Goal: Task Accomplishment & Management: Use online tool/utility

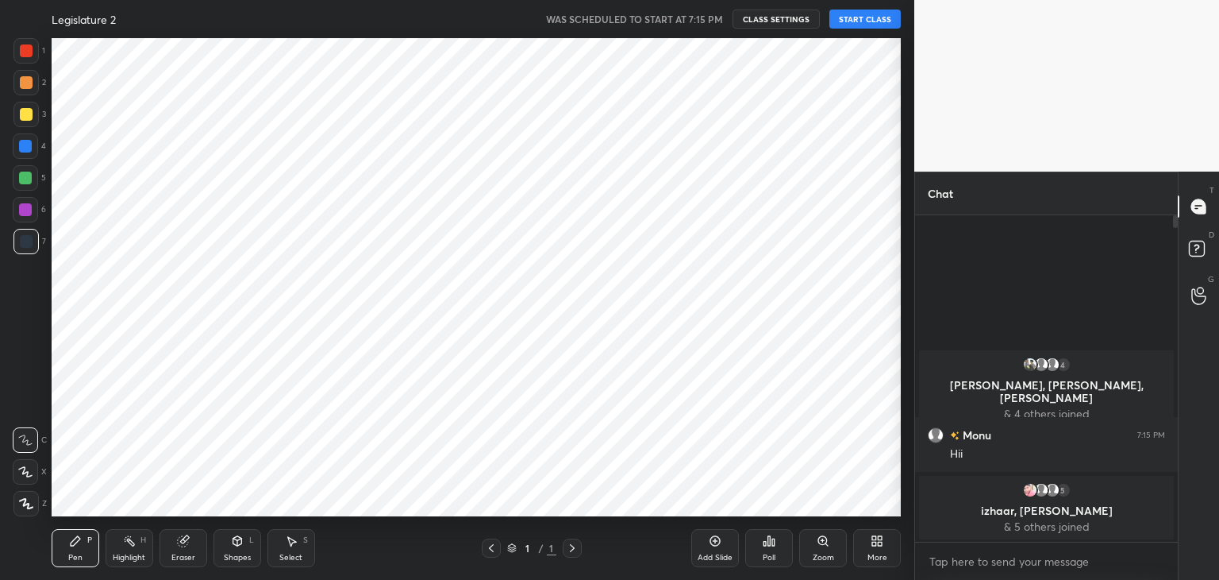
scroll to position [78915, 78542]
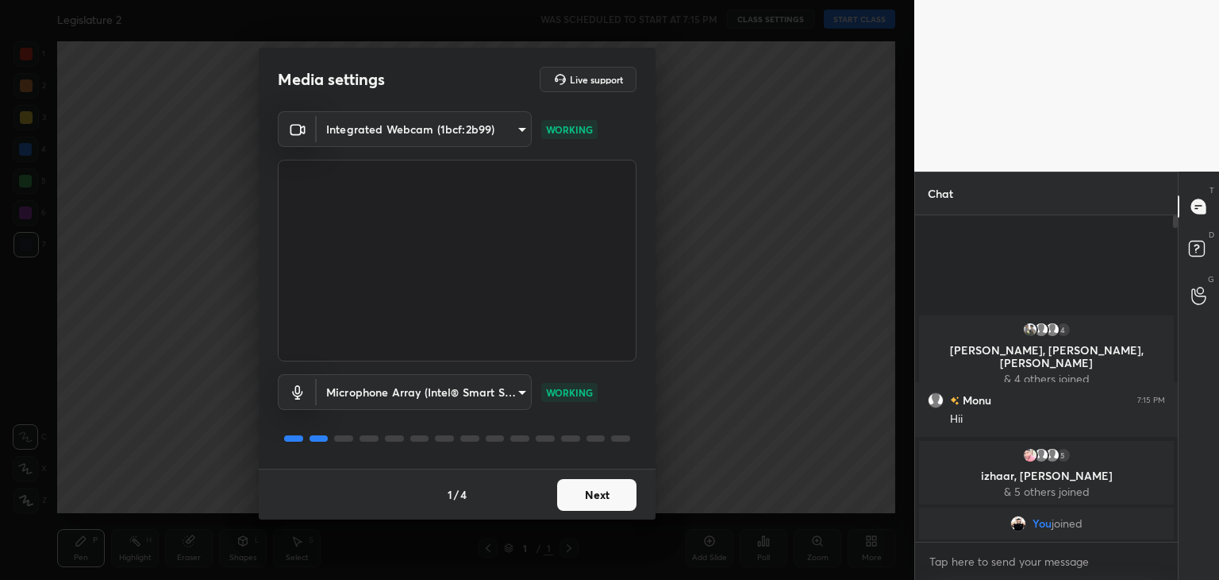
click at [611, 497] on button "Next" at bounding box center [596, 495] width 79 height 32
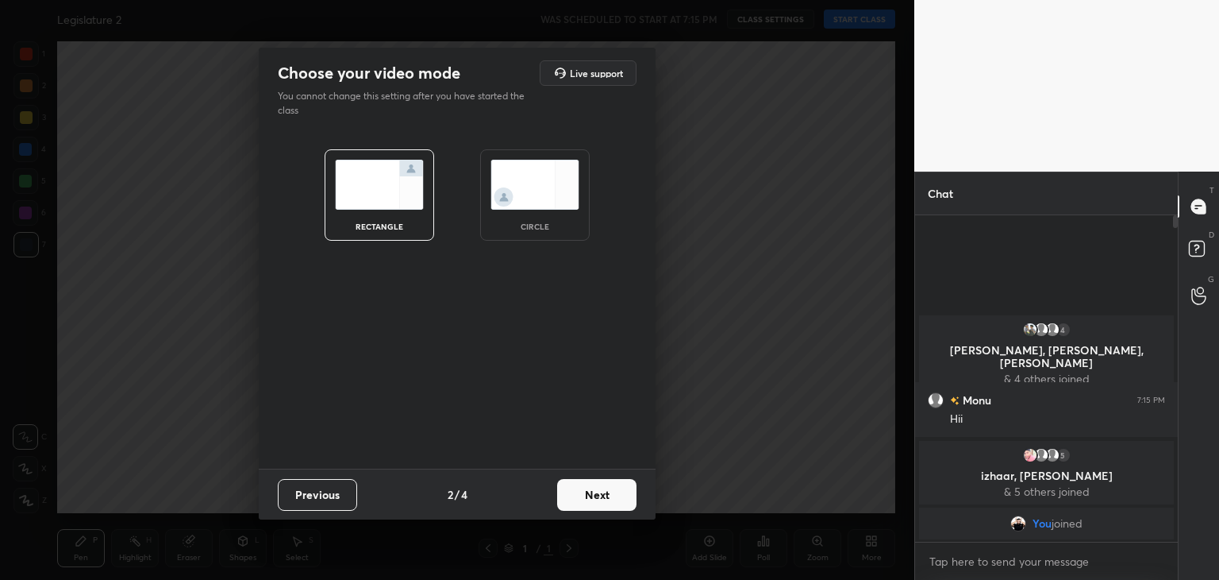
click at [544, 187] on img at bounding box center [535, 185] width 89 height 50
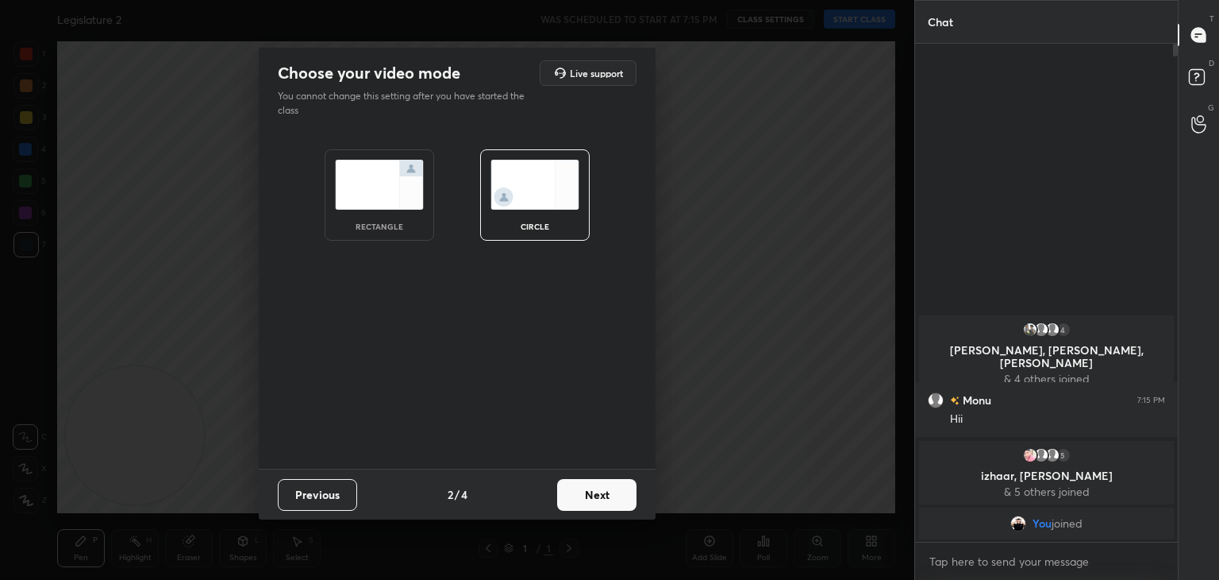
scroll to position [362, 258]
click at [606, 496] on button "Next" at bounding box center [596, 495] width 79 height 32
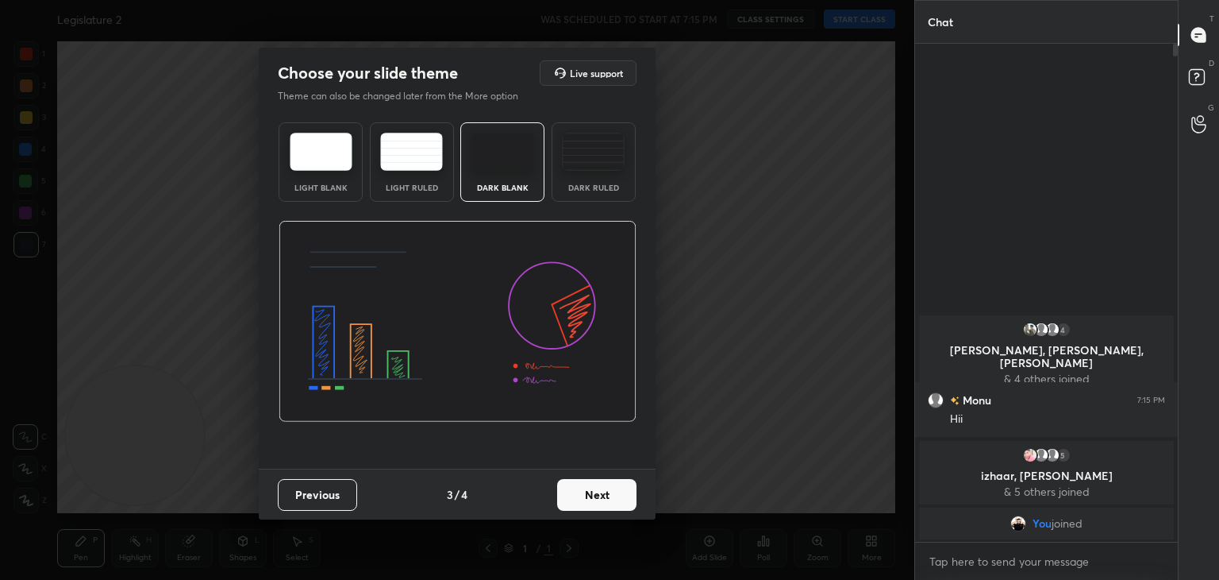
click at [606, 496] on button "Next" at bounding box center [596, 495] width 79 height 32
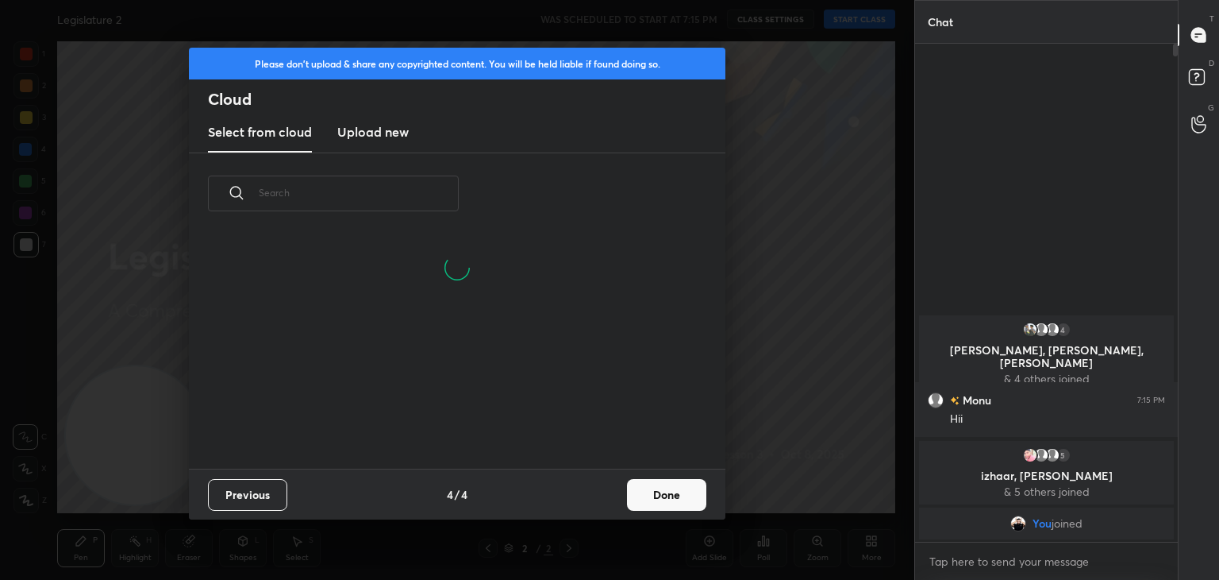
scroll to position [235, 510]
click at [394, 144] on new "Upload new" at bounding box center [372, 133] width 71 height 40
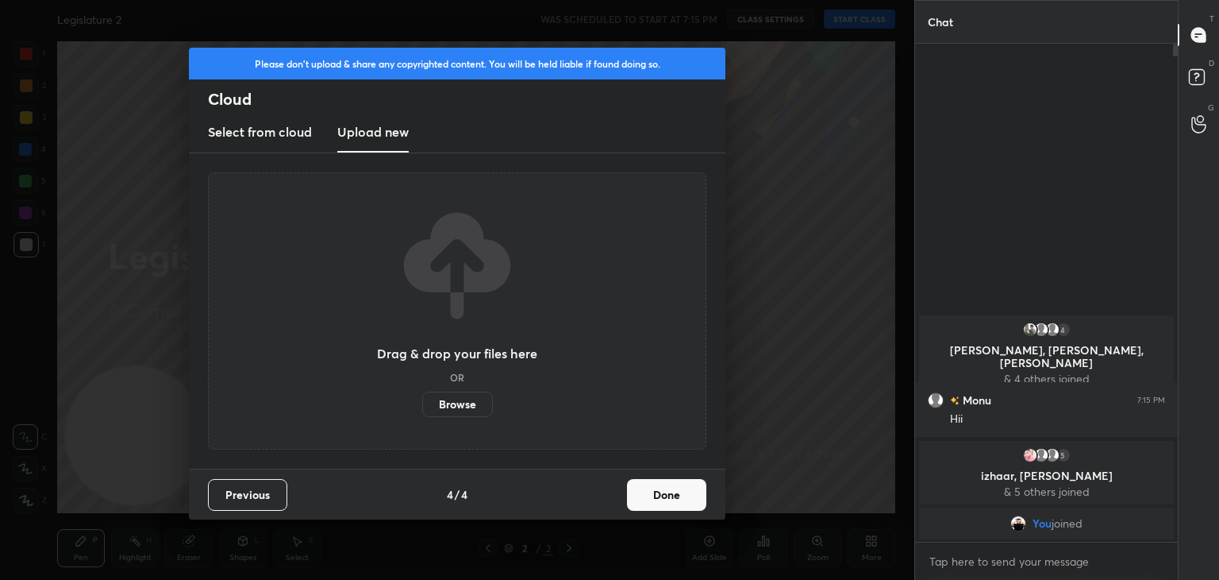
click at [451, 404] on label "Browse" at bounding box center [457, 403] width 71 height 25
click at [422, 404] on input "Browse" at bounding box center [422, 403] width 0 height 25
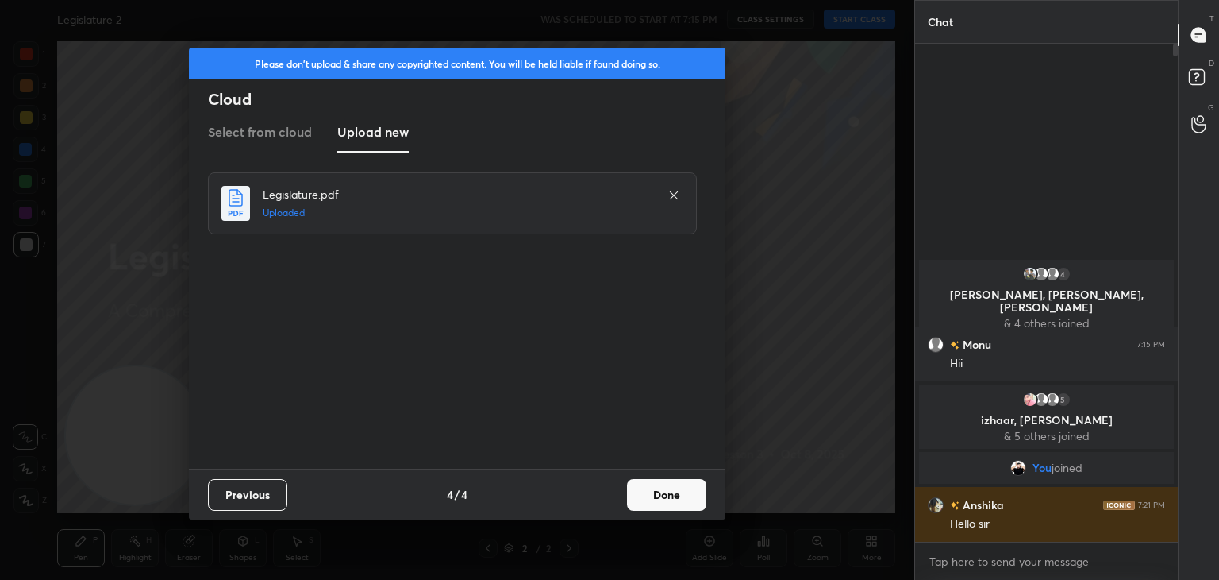
click at [677, 487] on button "Done" at bounding box center [666, 495] width 79 height 32
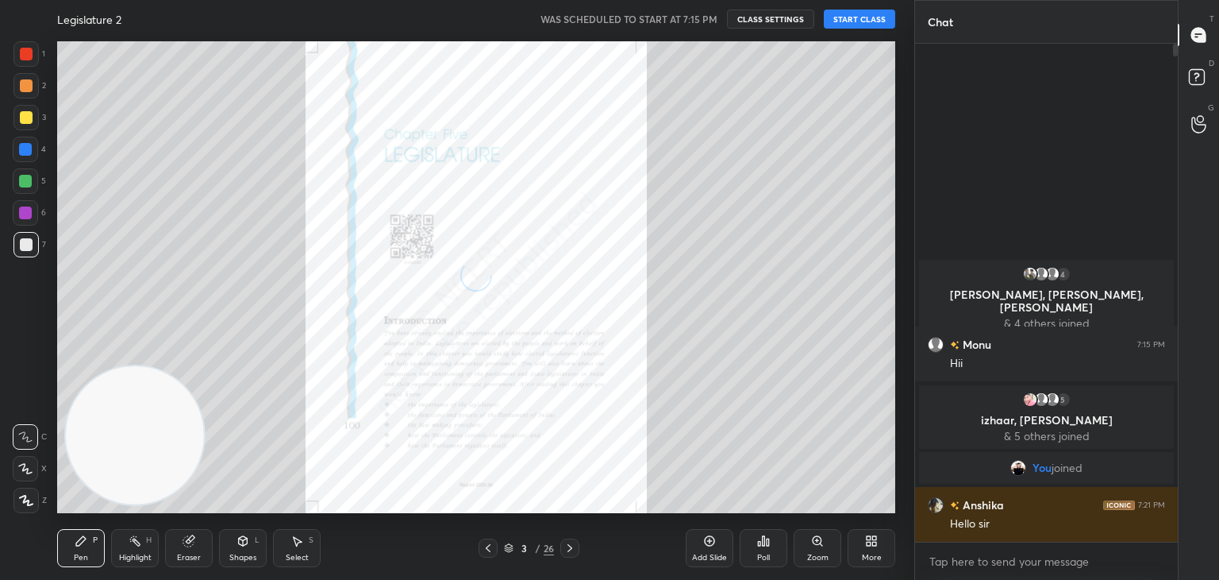
click at [875, 14] on button "START CLASS" at bounding box center [859, 19] width 71 height 19
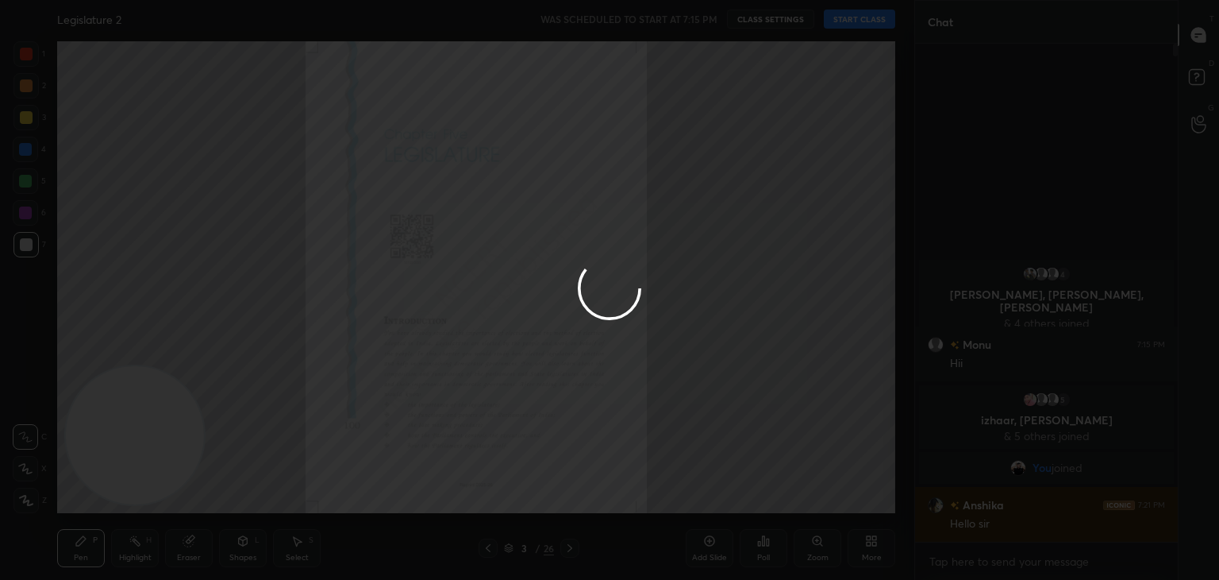
type textarea "x"
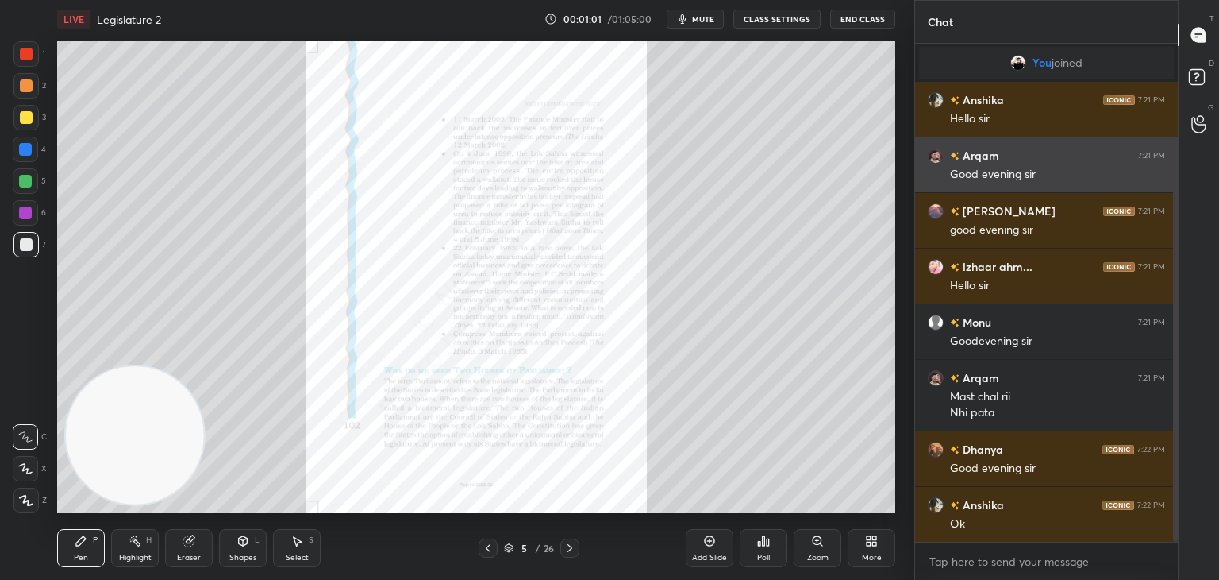
scroll to position [248, 0]
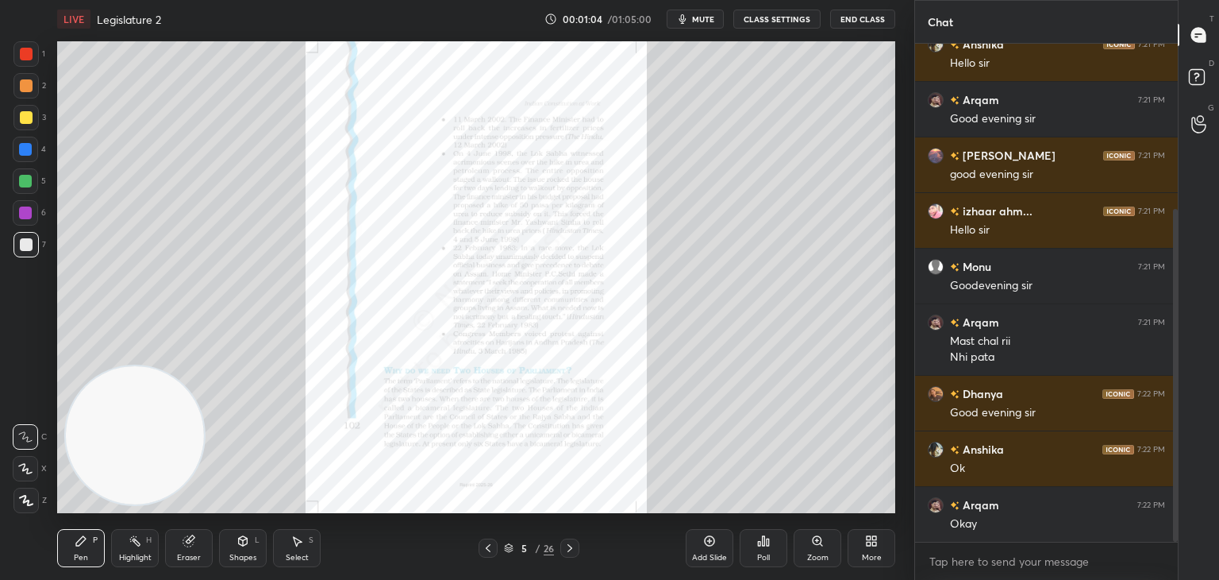
click at [823, 552] on div "Zoom" at bounding box center [818, 548] width 48 height 38
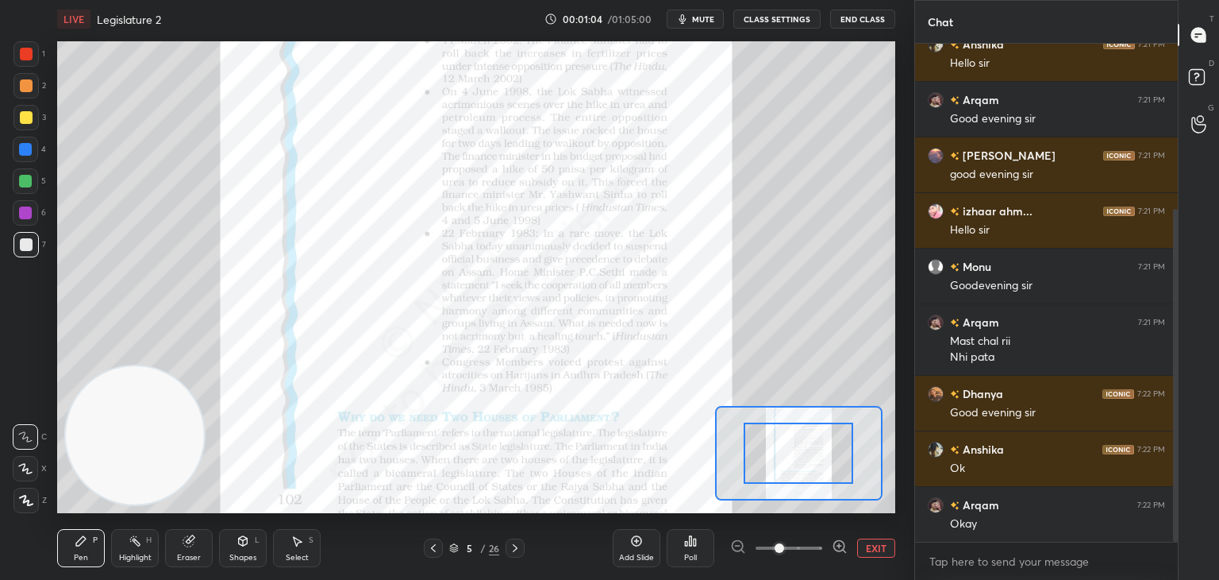
scroll to position [303, 0]
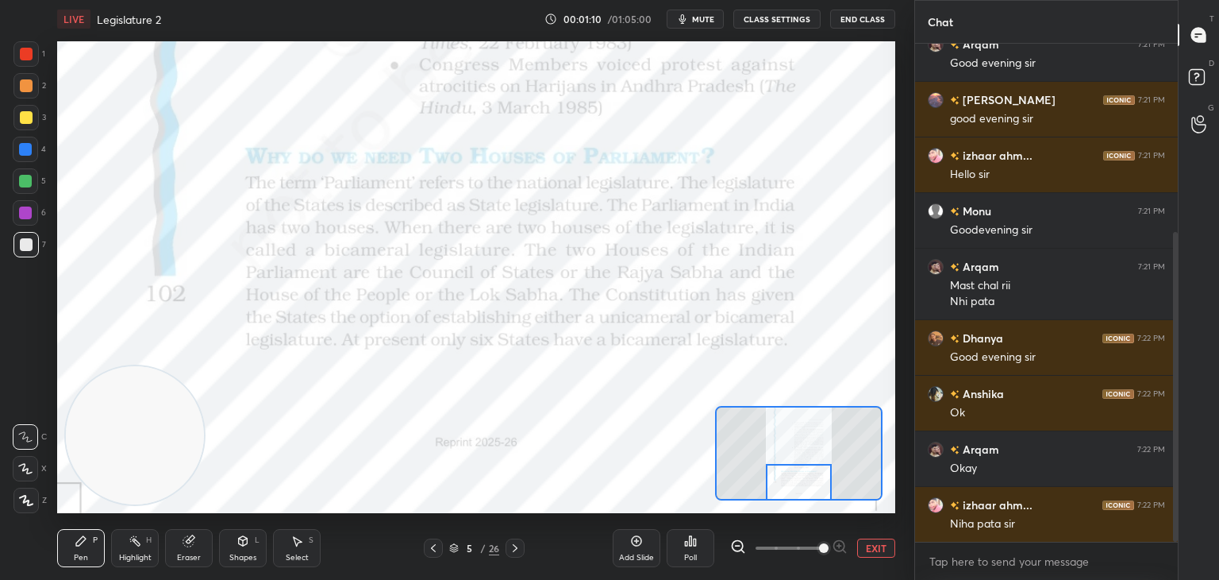
click at [35, 57] on div at bounding box center [25, 53] width 25 height 25
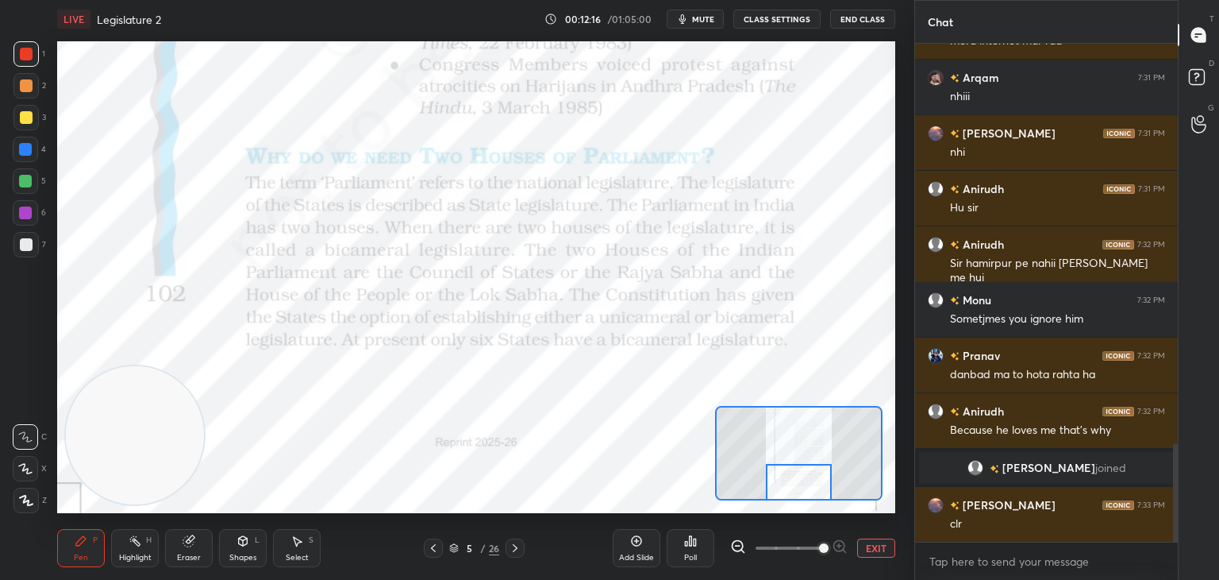
scroll to position [2088, 0]
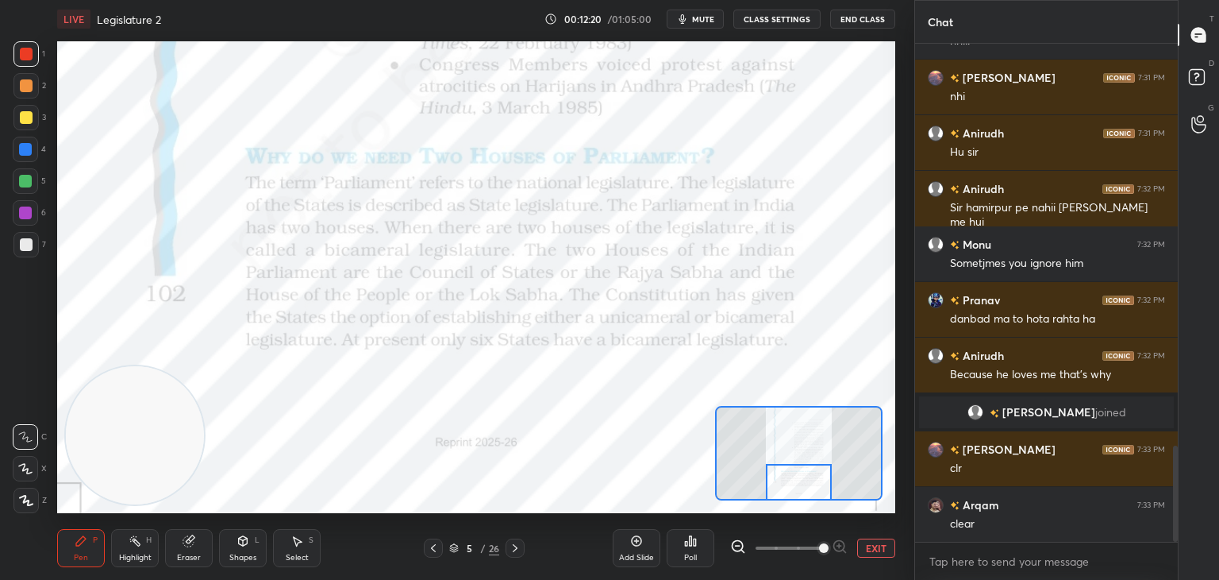
click at [196, 542] on div "Eraser" at bounding box center [189, 548] width 48 height 38
click at [91, 544] on div "Pen P" at bounding box center [81, 548] width 48 height 38
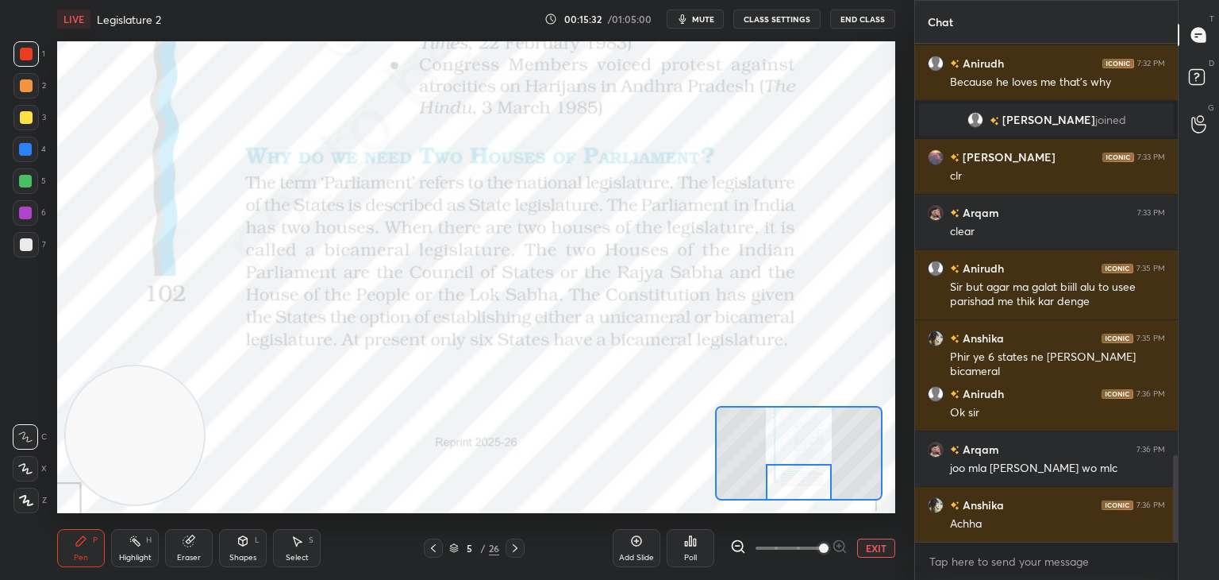
scroll to position [2436, 0]
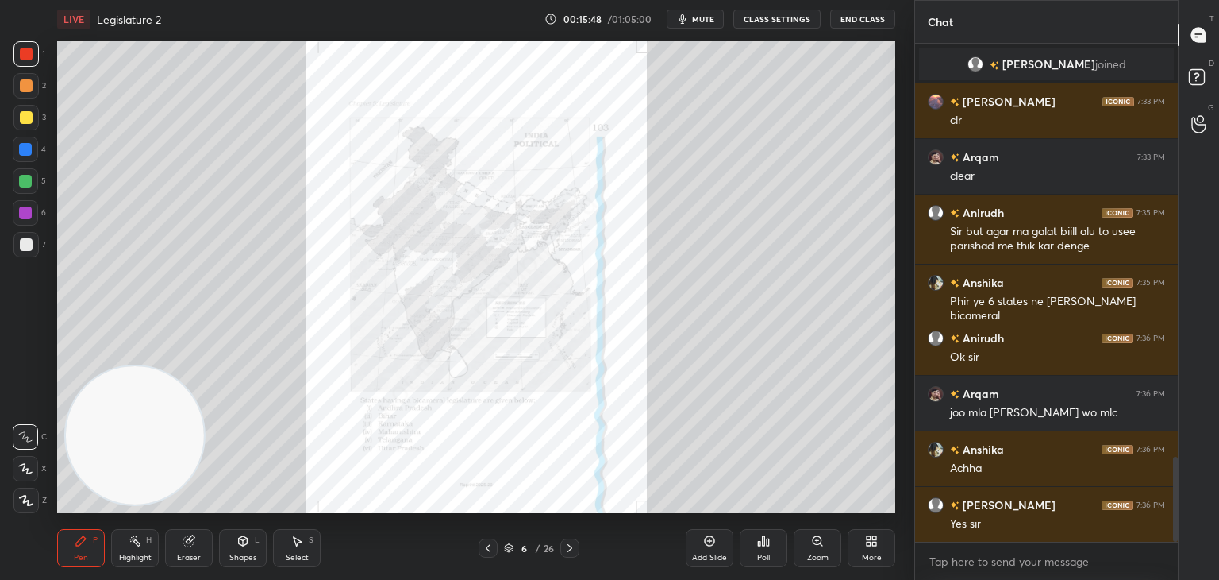
click at [819, 544] on icon at bounding box center [817, 540] width 9 height 9
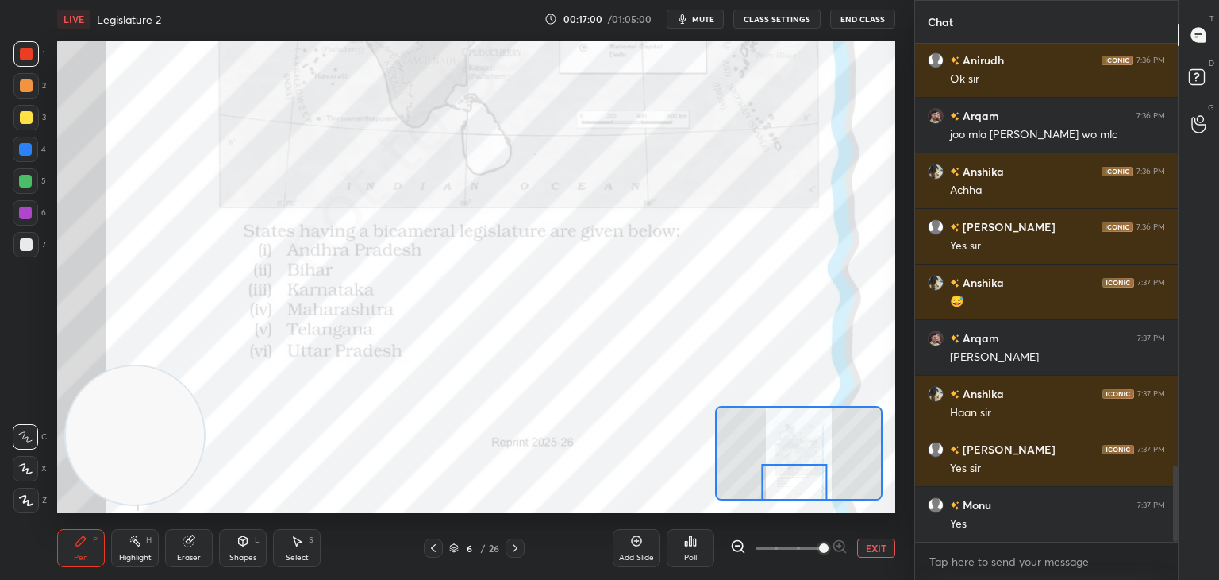
scroll to position [2769, 0]
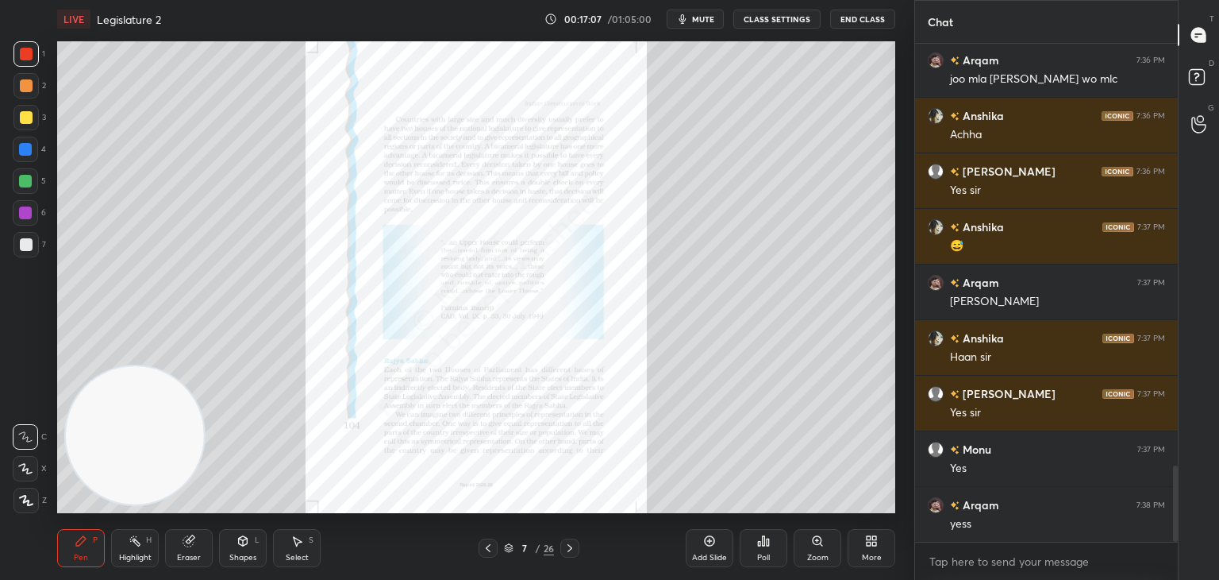
click at [819, 544] on icon at bounding box center [817, 540] width 9 height 9
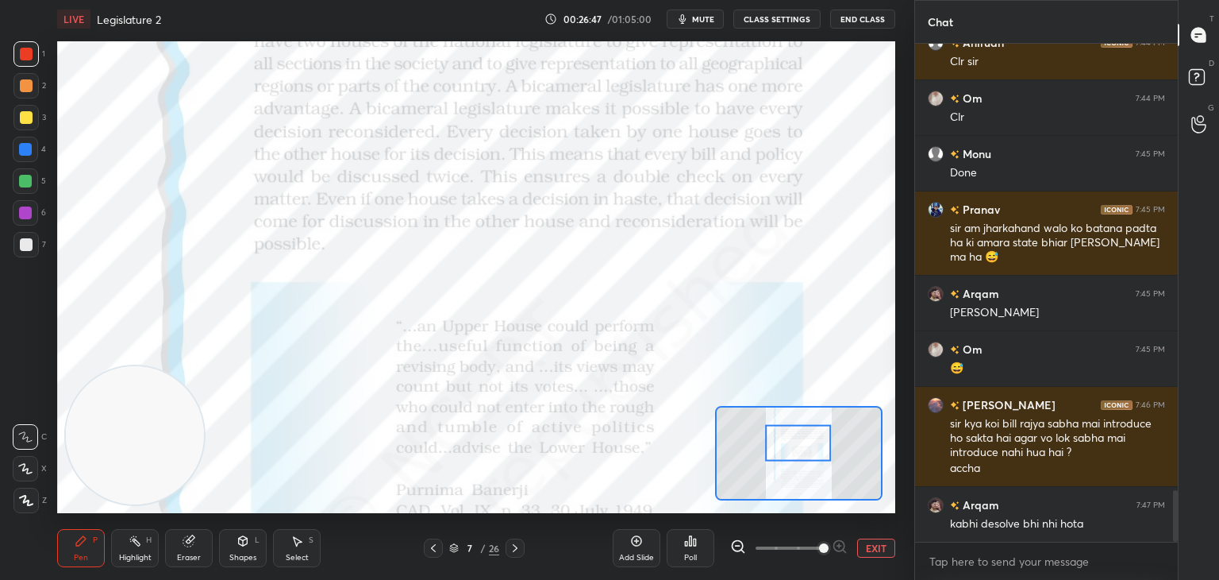
scroll to position [4294, 0]
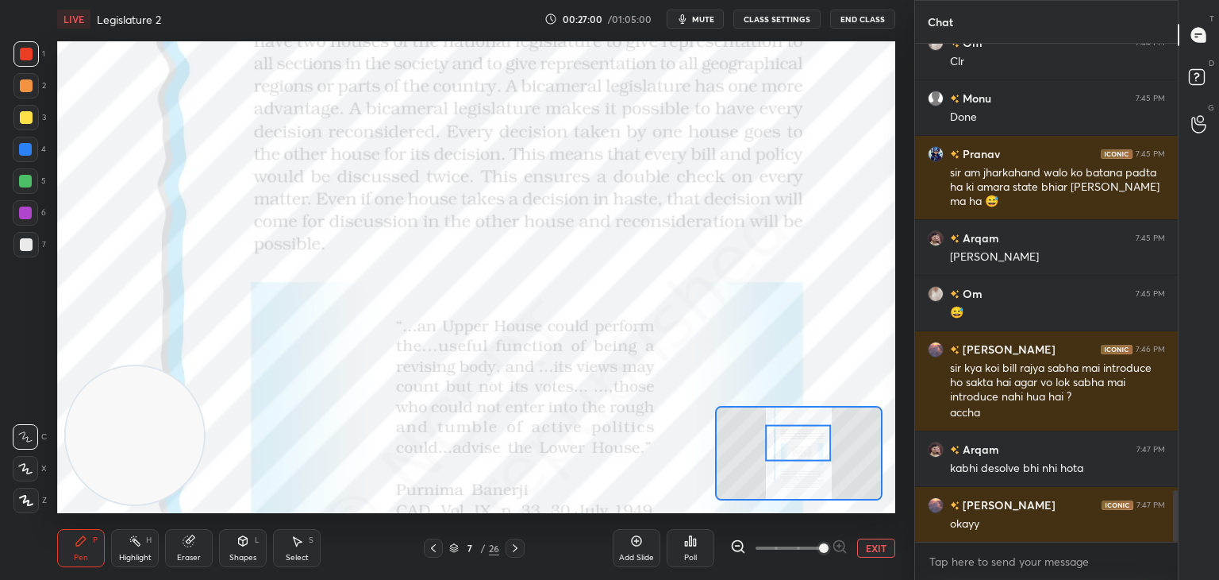
click at [191, 539] on icon at bounding box center [190, 539] width 9 height 8
click at [89, 550] on div "Pen P" at bounding box center [81, 548] width 48 height 38
click at [900, 360] on div "Setting up your live class Poll for secs No correct answer Start poll" at bounding box center [476, 277] width 851 height 478
click at [902, 357] on div "1 2 3 4 5 6 7 C X Z C X Z E E Erase all H H LIVE Legislature 2 00:27:09 / 01:05…" at bounding box center [457, 290] width 915 height 580
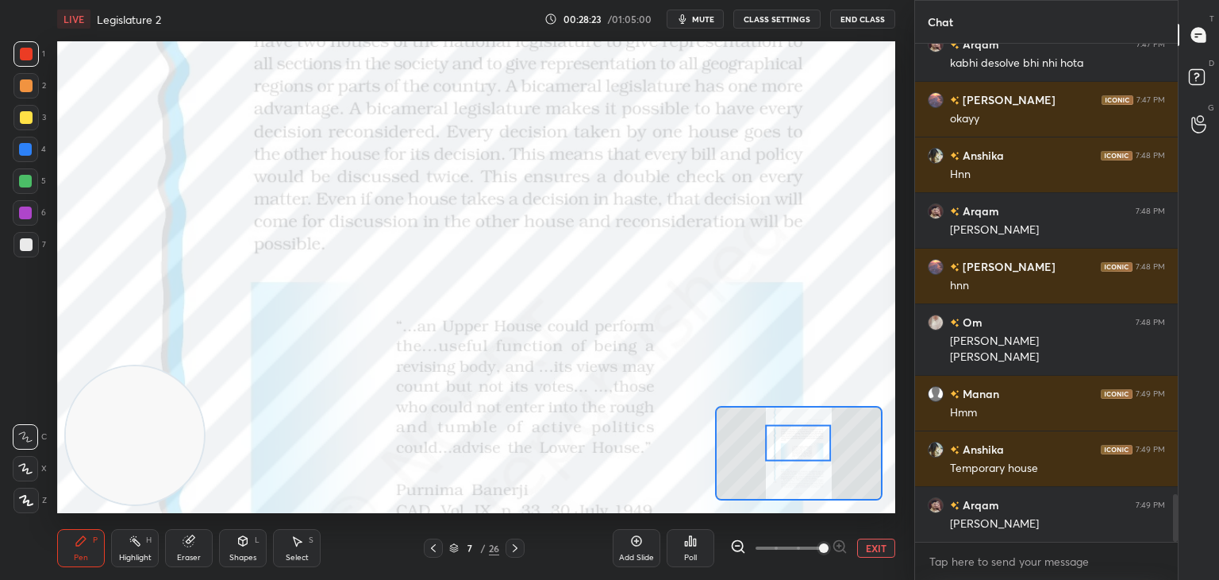
scroll to position [4754, 0]
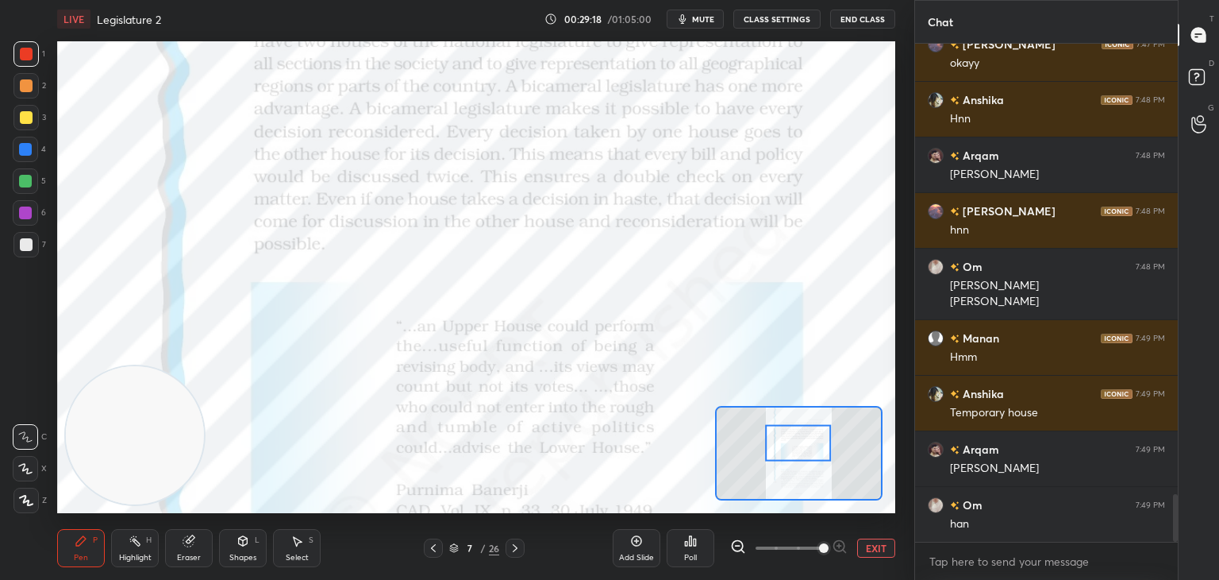
click at [201, 546] on div "Eraser" at bounding box center [189, 548] width 48 height 38
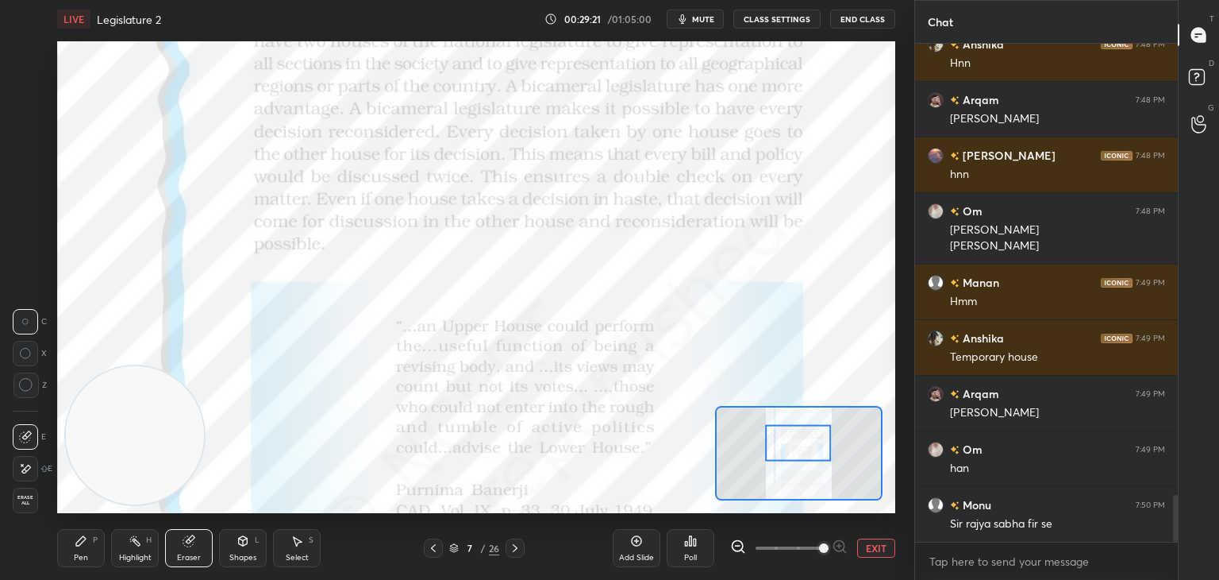
click at [79, 544] on icon at bounding box center [81, 541] width 10 height 10
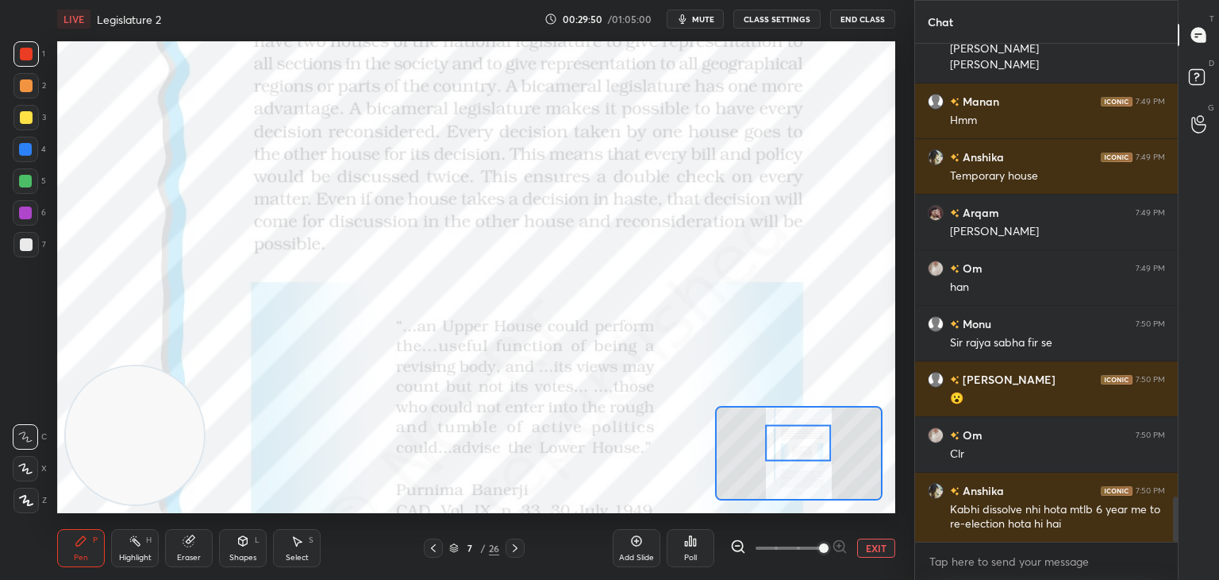
scroll to position [5046, 0]
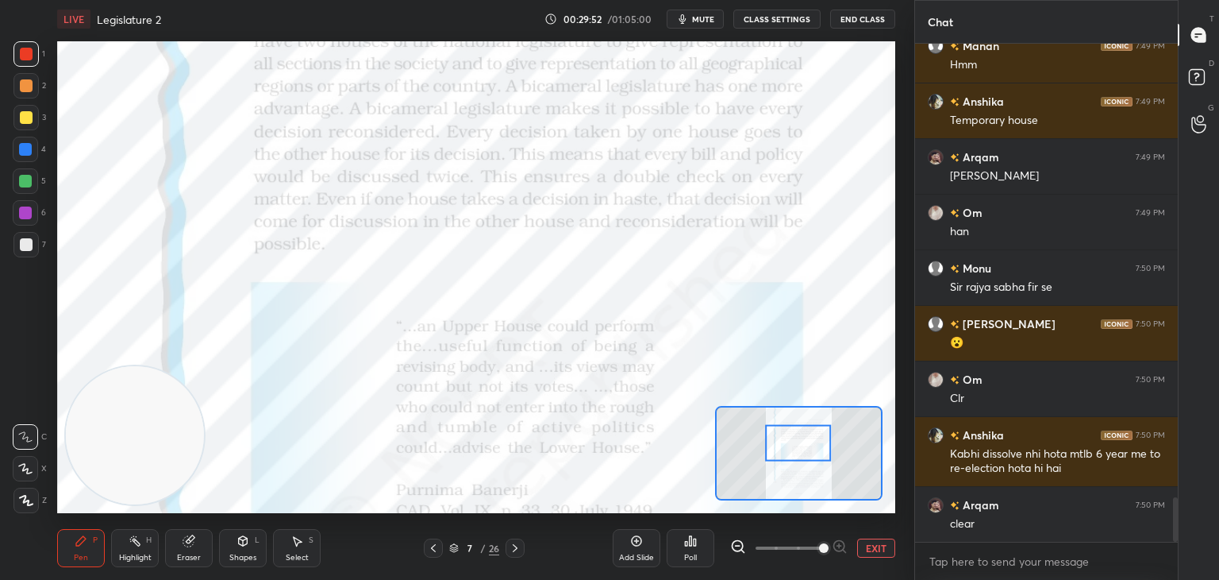
click at [640, 550] on div "Add Slide" at bounding box center [637, 548] width 48 height 38
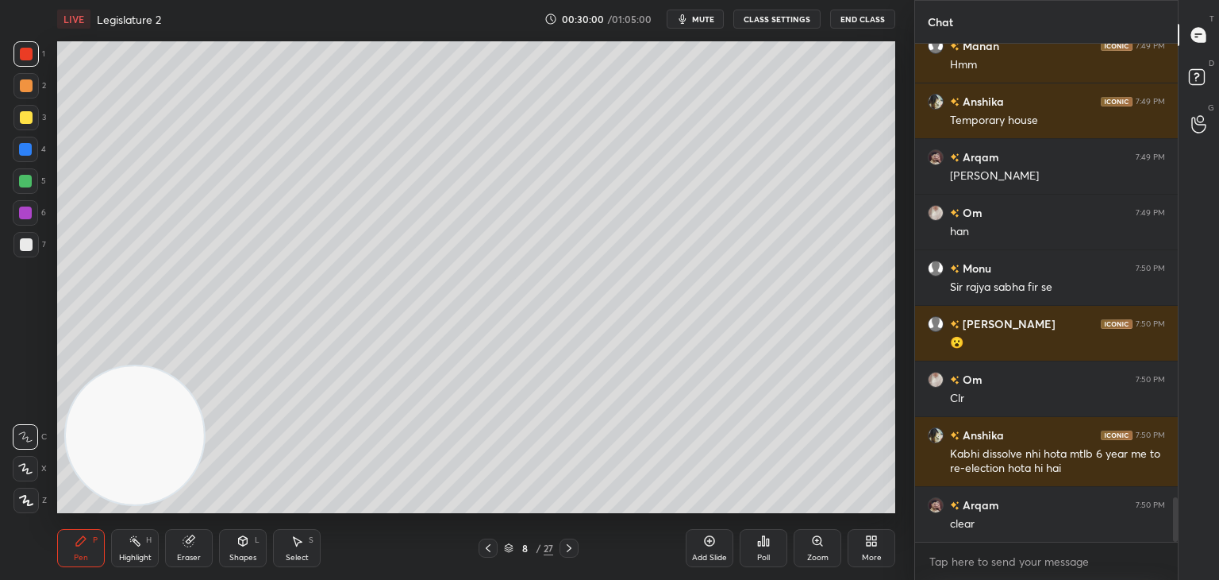
scroll to position [5084, 0]
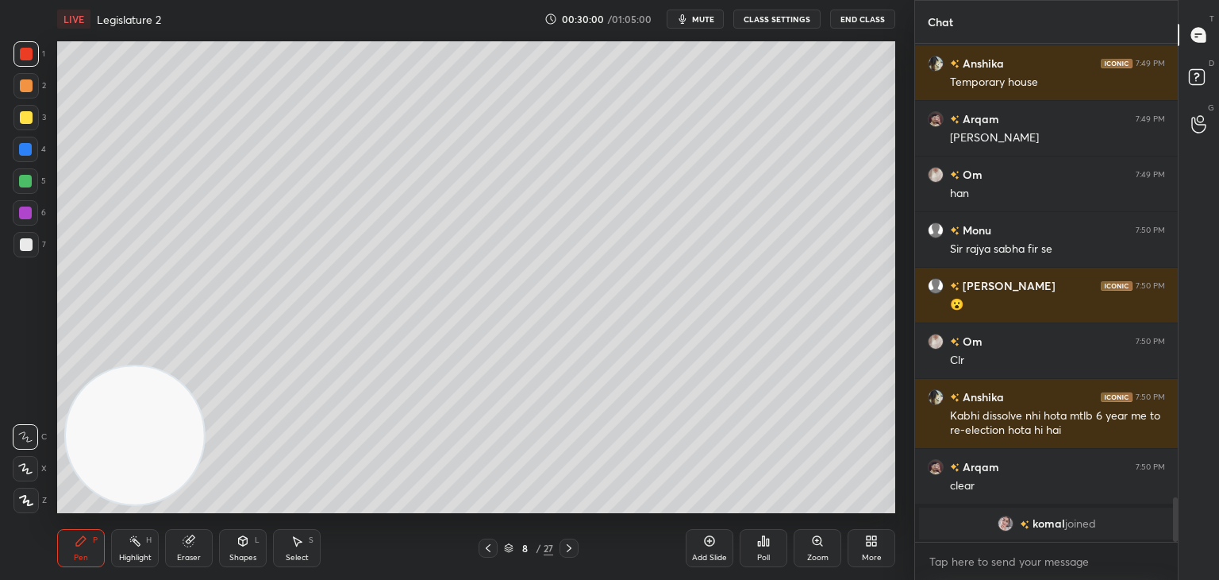
click at [195, 545] on div "Eraser" at bounding box center [189, 548] width 48 height 38
click at [80, 553] on div "Pen" at bounding box center [81, 557] width 14 height 8
click at [29, 499] on icon at bounding box center [26, 500] width 14 height 11
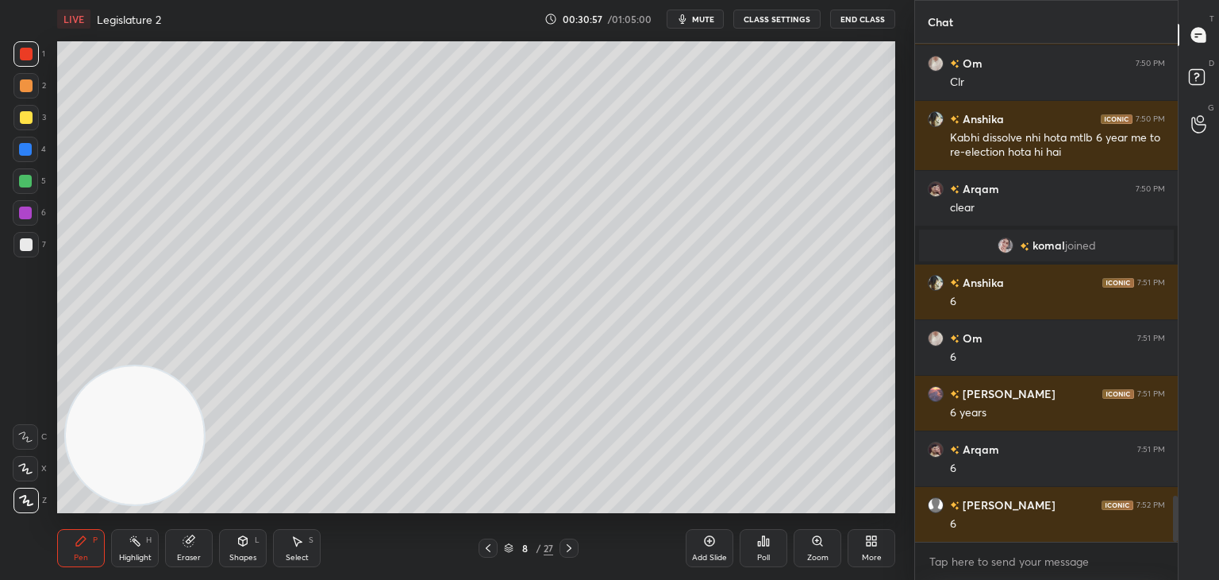
scroll to position [4930, 0]
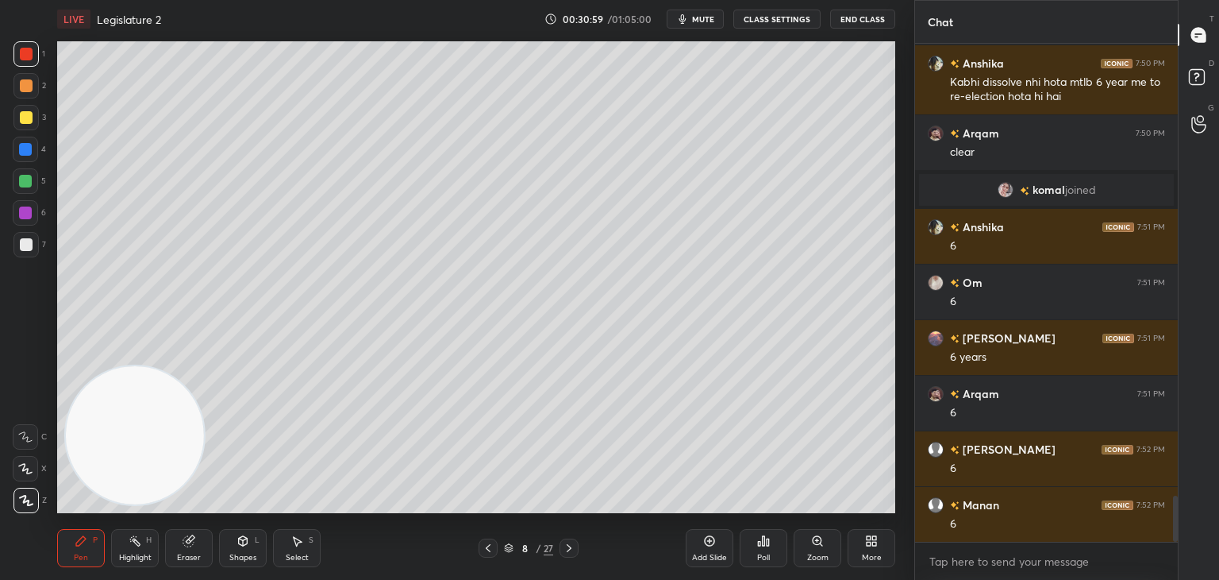
click at [29, 115] on div at bounding box center [26, 117] width 13 height 13
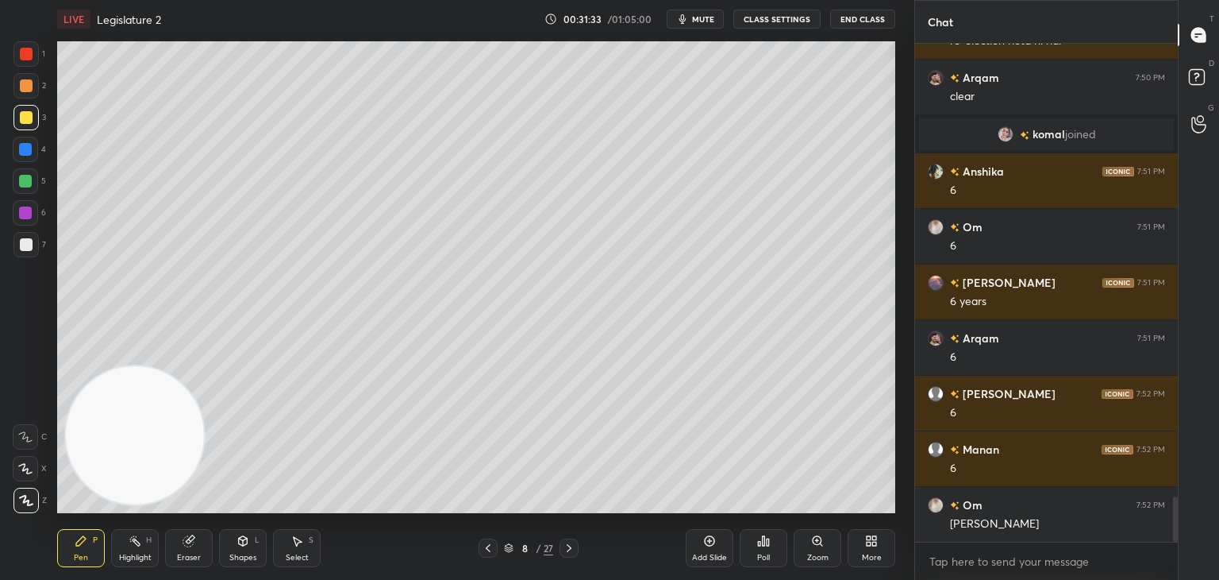
scroll to position [5041, 0]
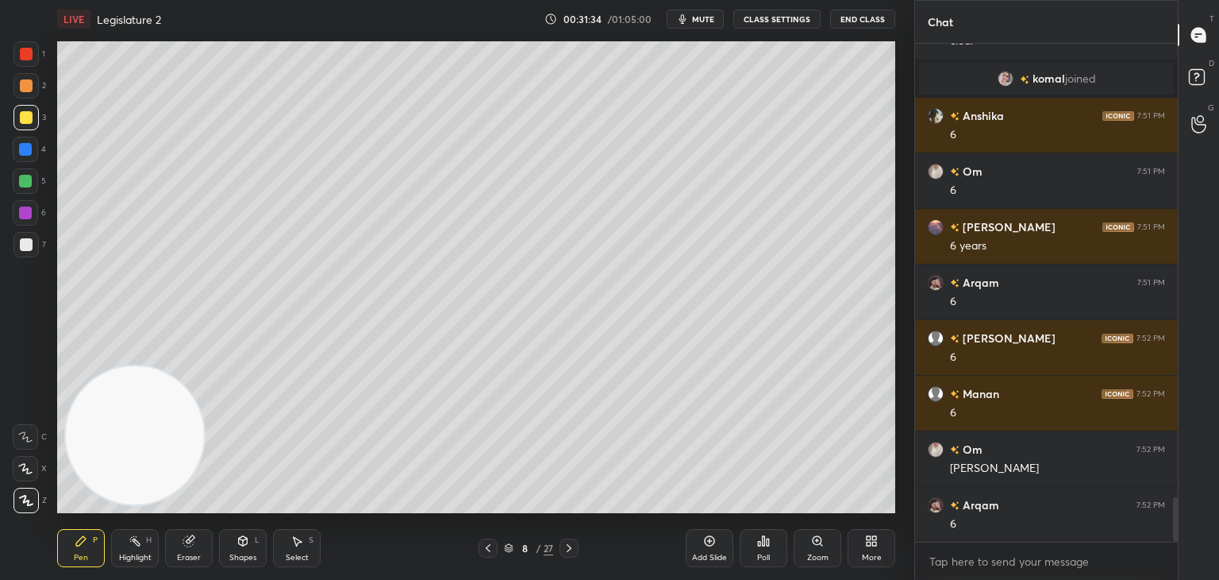
click at [25, 91] on div at bounding box center [26, 85] width 13 height 13
click at [187, 545] on icon at bounding box center [188, 541] width 10 height 10
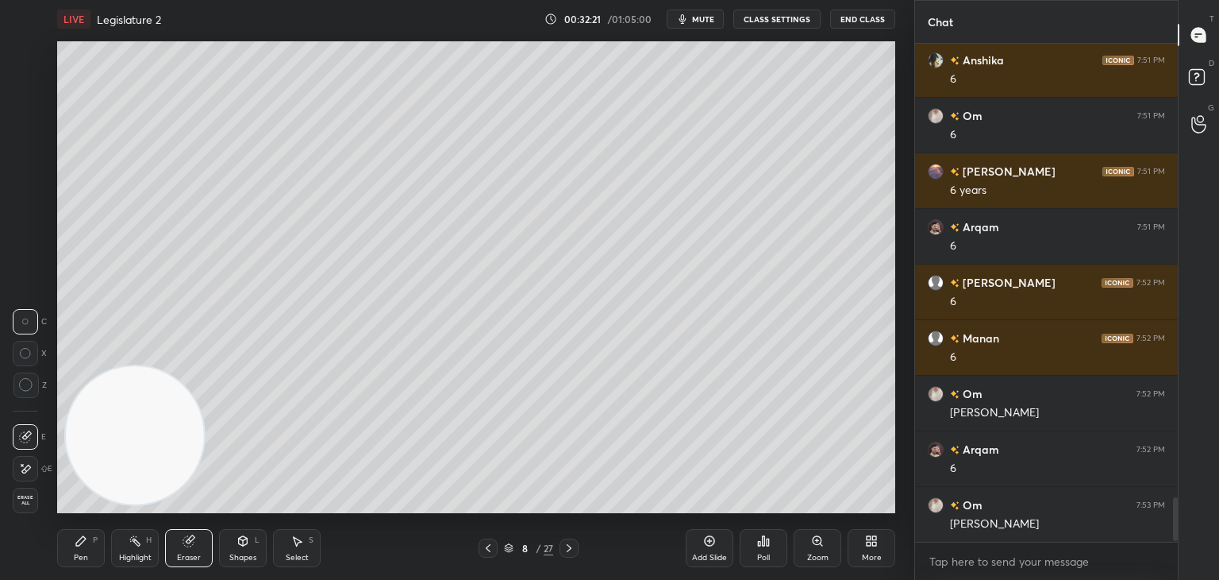
scroll to position [5153, 0]
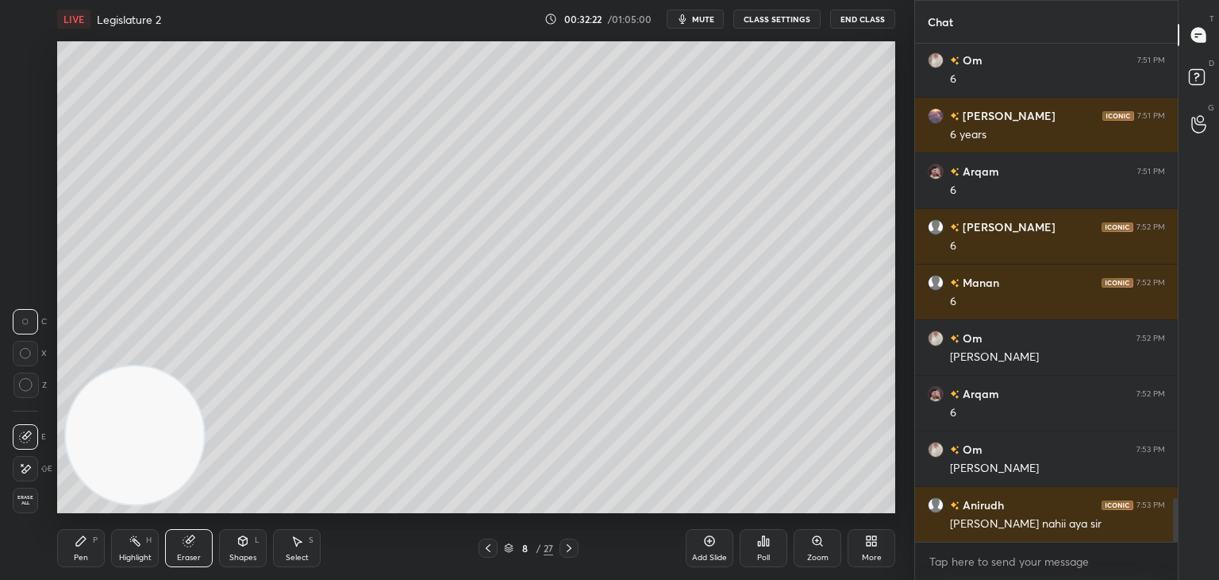
click at [86, 545] on icon at bounding box center [81, 540] width 13 height 13
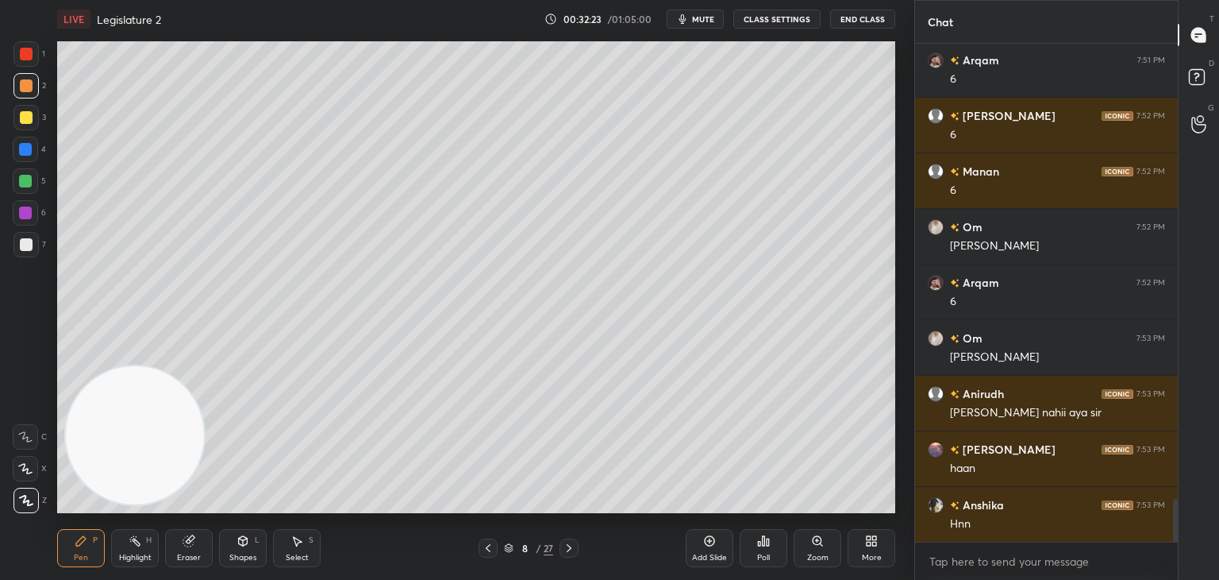
scroll to position [5319, 0]
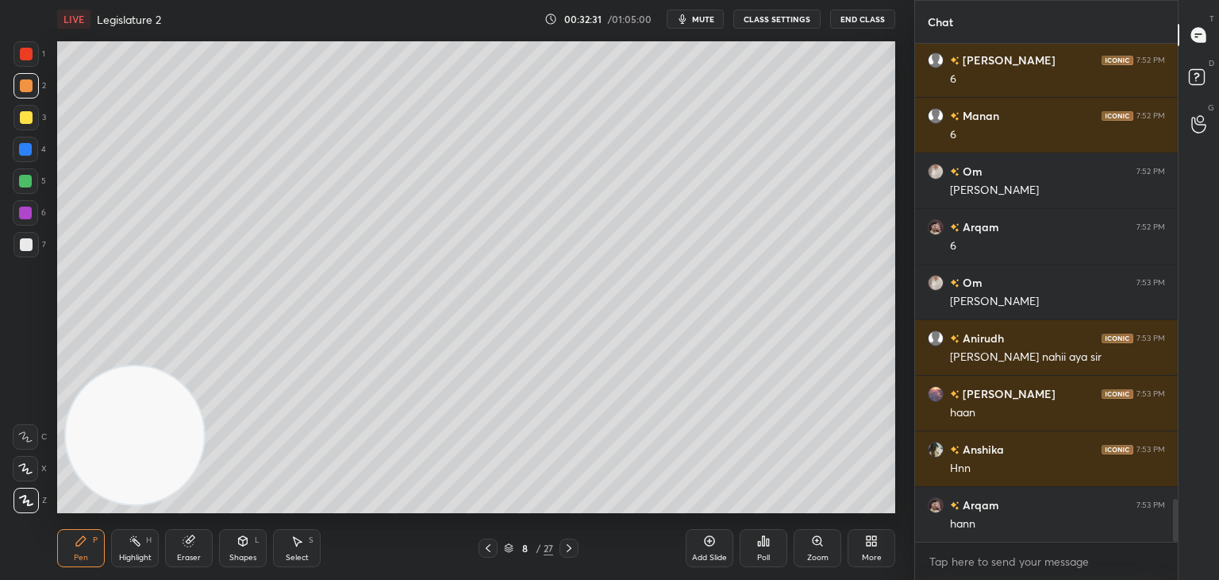
click at [183, 536] on icon at bounding box center [189, 540] width 13 height 13
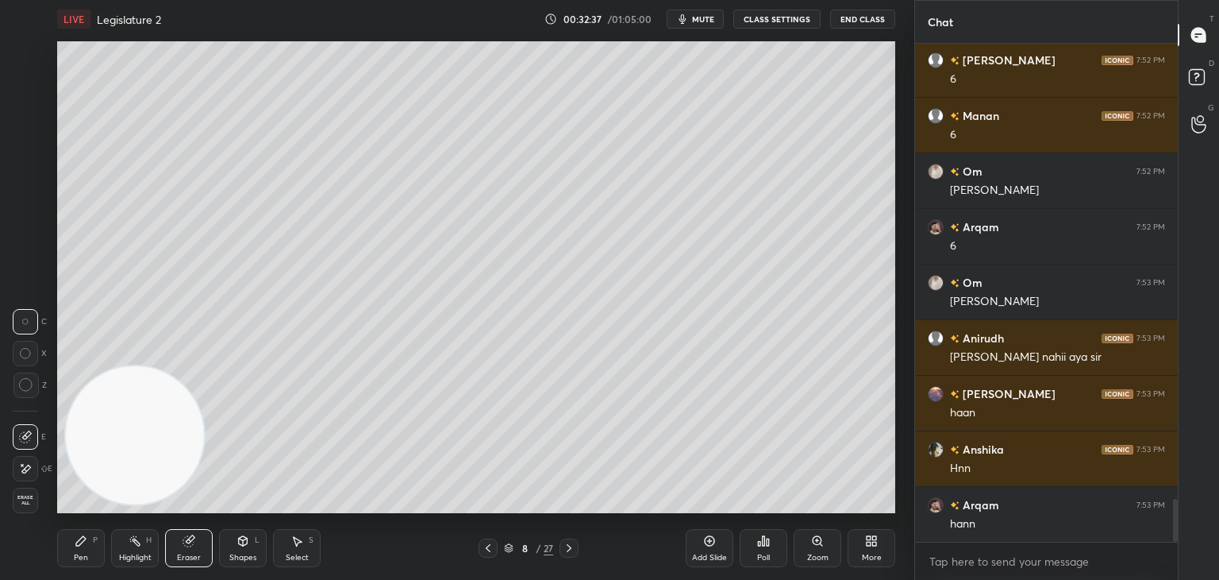
click at [91, 544] on div "Pen P" at bounding box center [81, 548] width 48 height 38
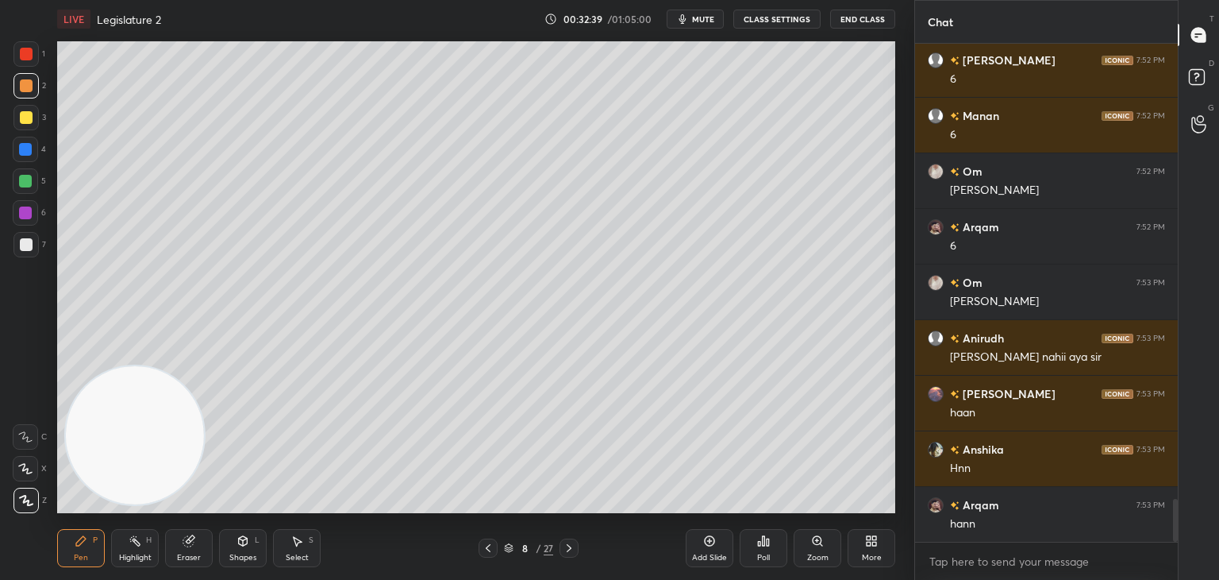
click at [26, 148] on div at bounding box center [25, 149] width 13 height 13
click at [195, 547] on icon at bounding box center [189, 540] width 13 height 13
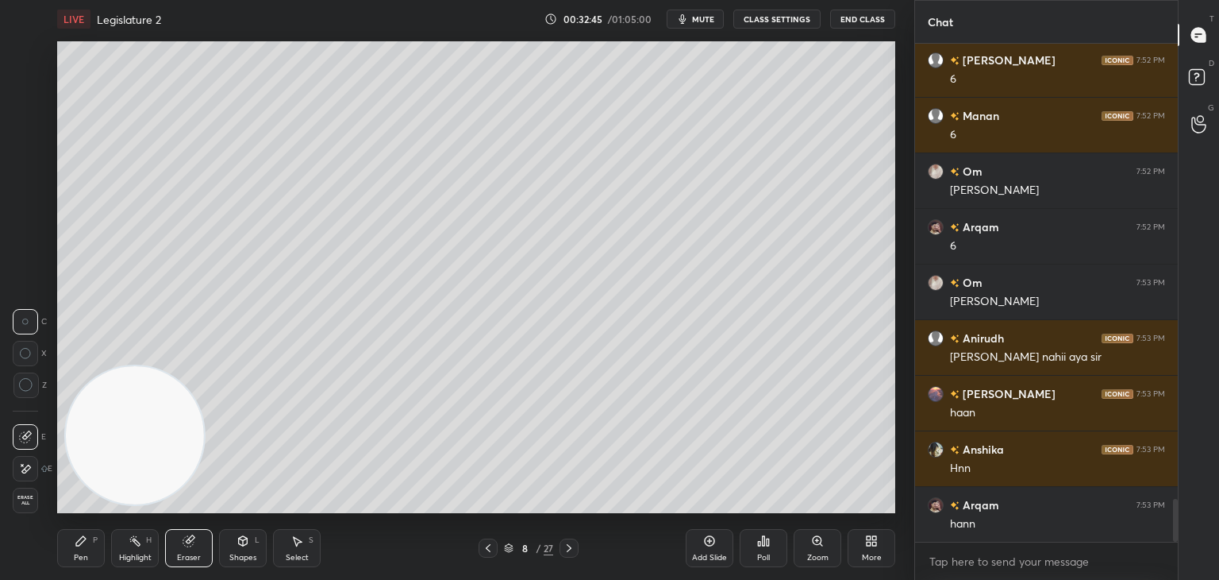
click at [83, 547] on icon at bounding box center [81, 540] width 13 height 13
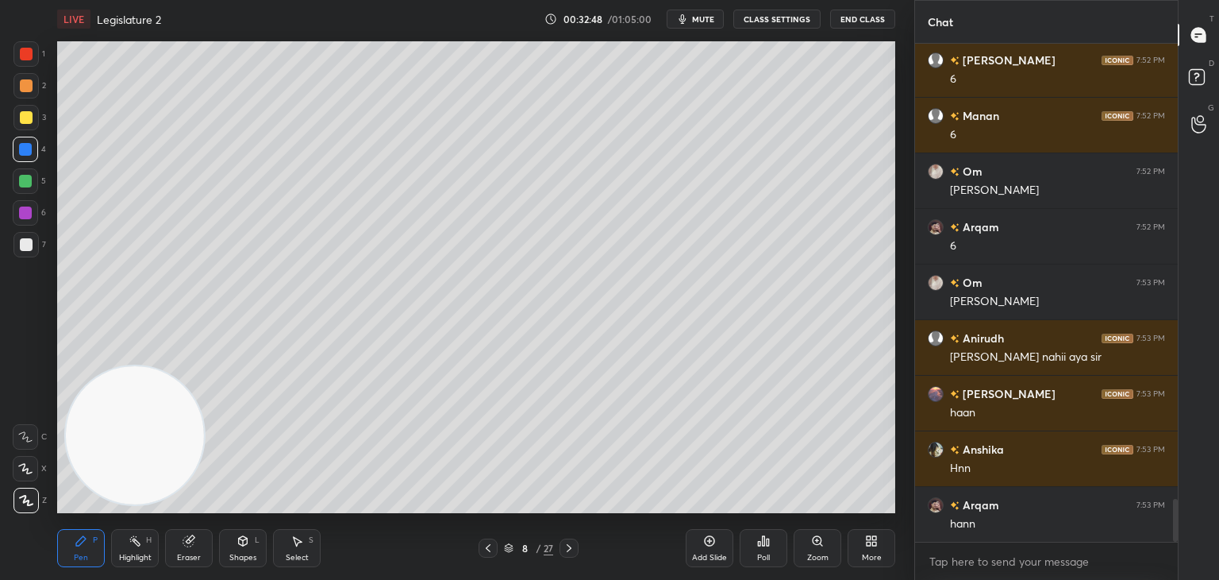
click at [186, 537] on icon at bounding box center [188, 541] width 10 height 10
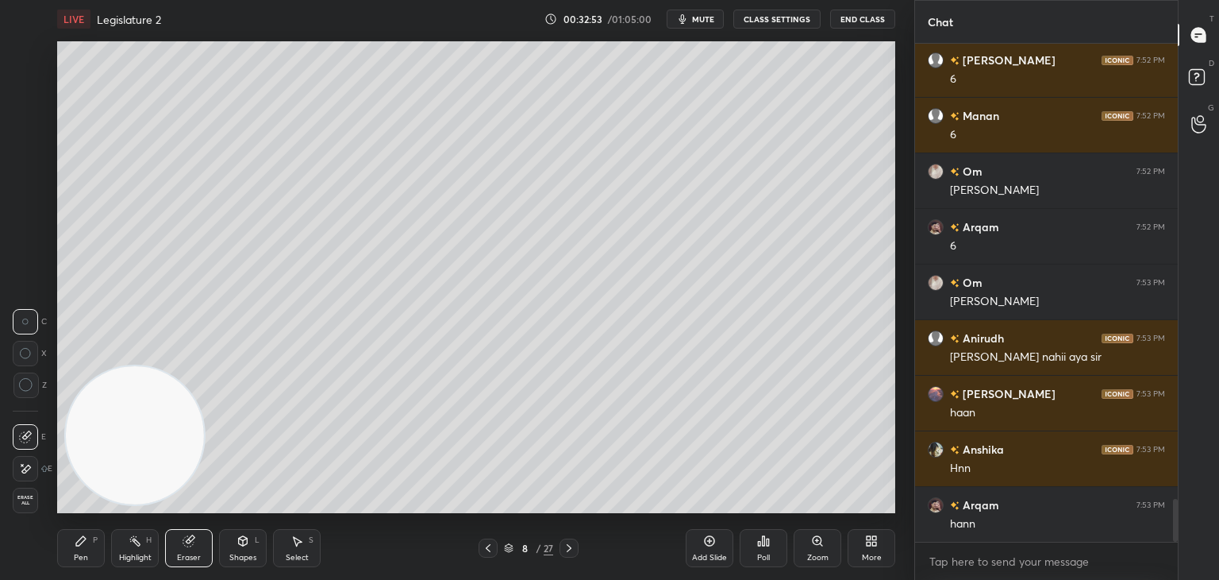
click at [82, 556] on div "Pen" at bounding box center [81, 557] width 14 height 8
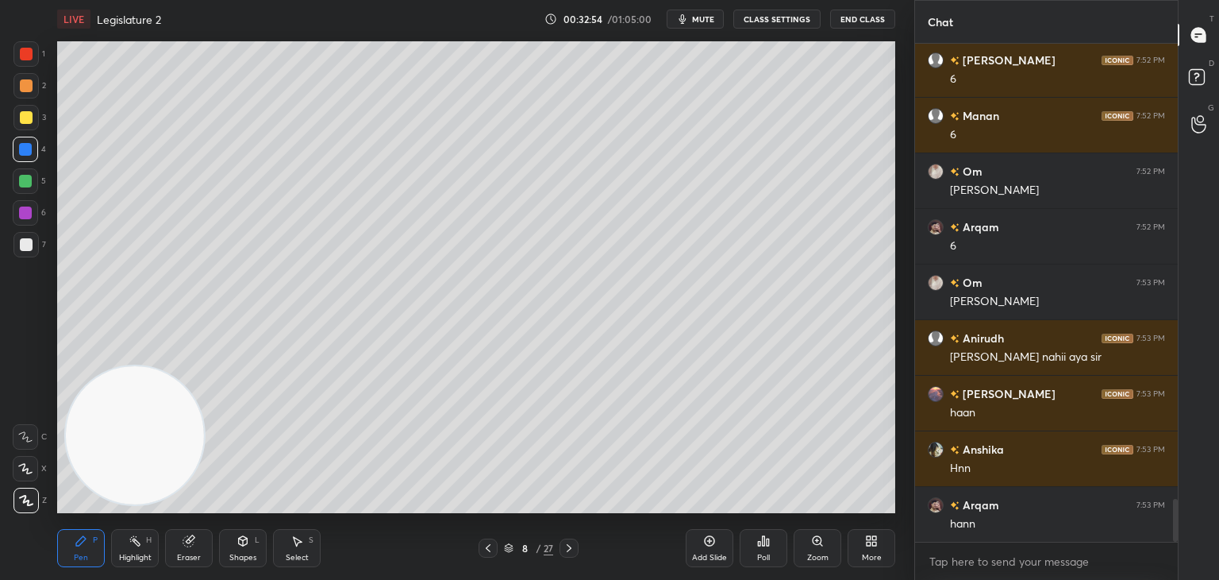
click at [28, 184] on div at bounding box center [25, 181] width 13 height 13
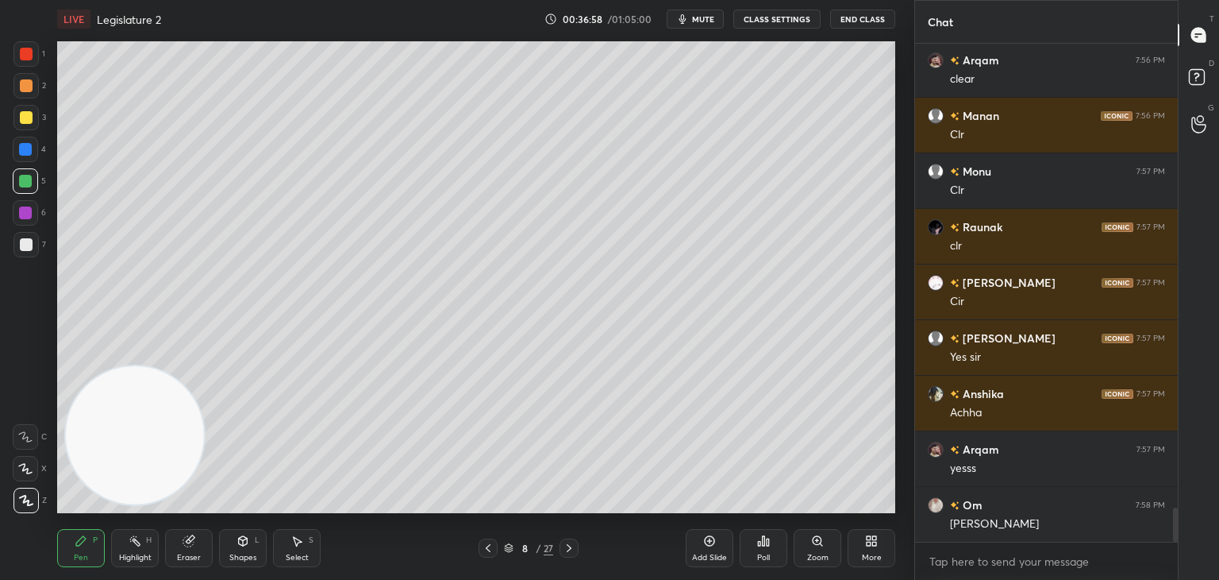
scroll to position [6779, 0]
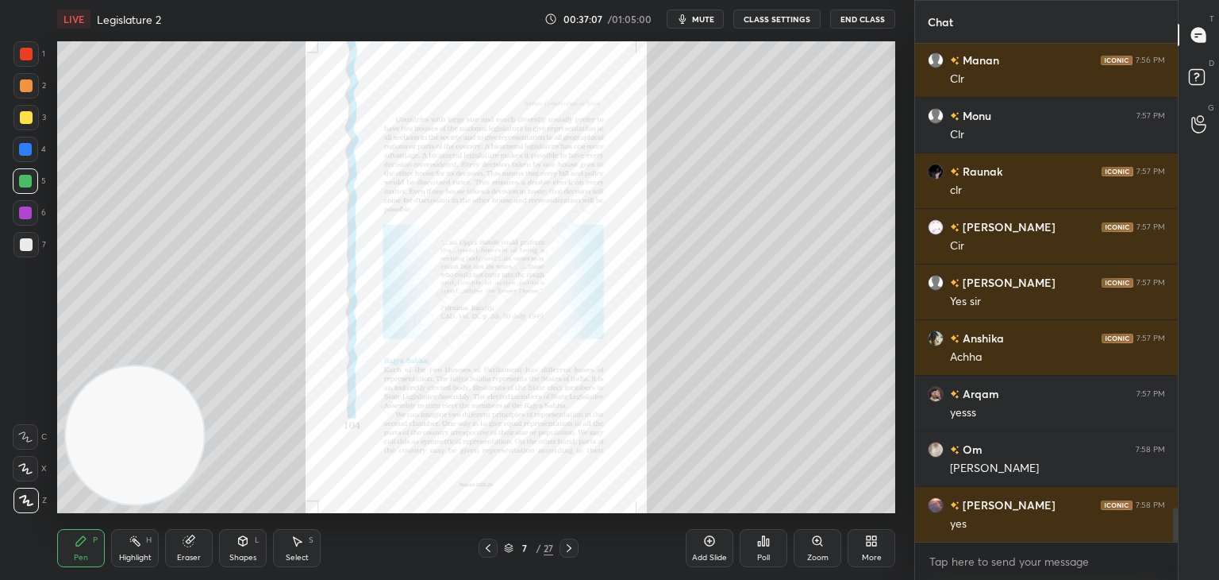
click at [822, 548] on div "Zoom" at bounding box center [818, 548] width 48 height 38
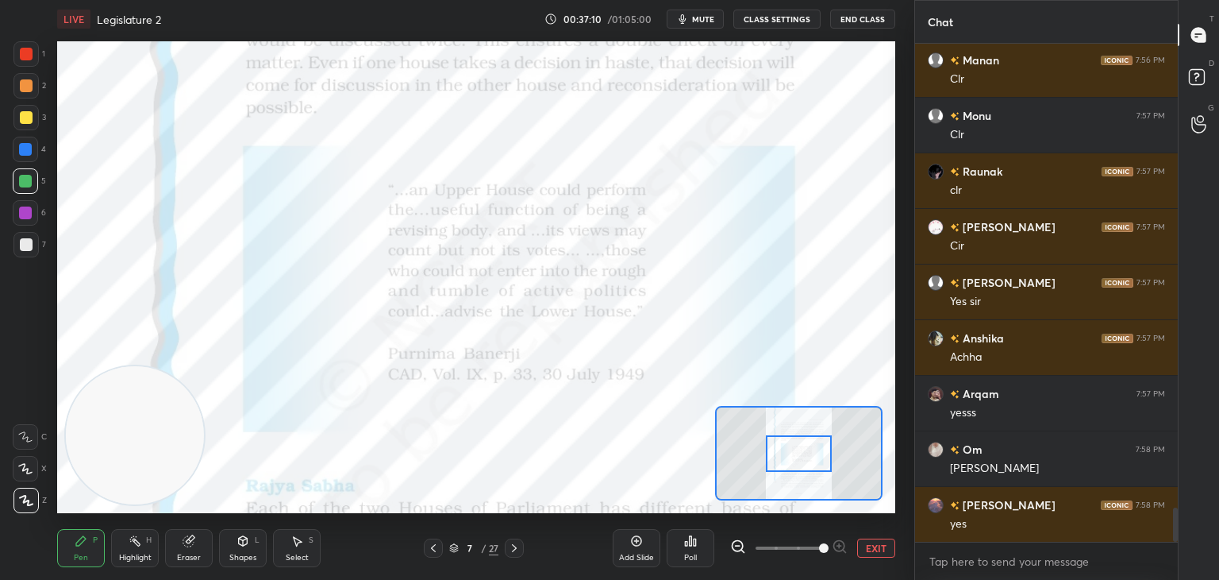
click at [30, 56] on div at bounding box center [26, 54] width 13 height 13
click at [29, 436] on icon at bounding box center [25, 436] width 14 height 11
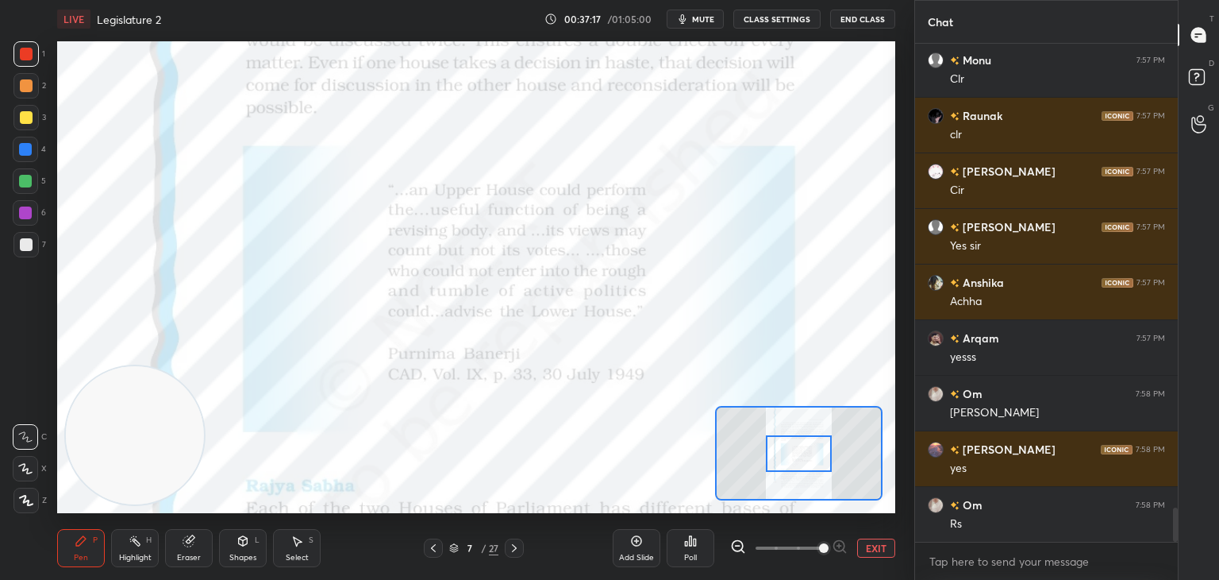
scroll to position [6890, 0]
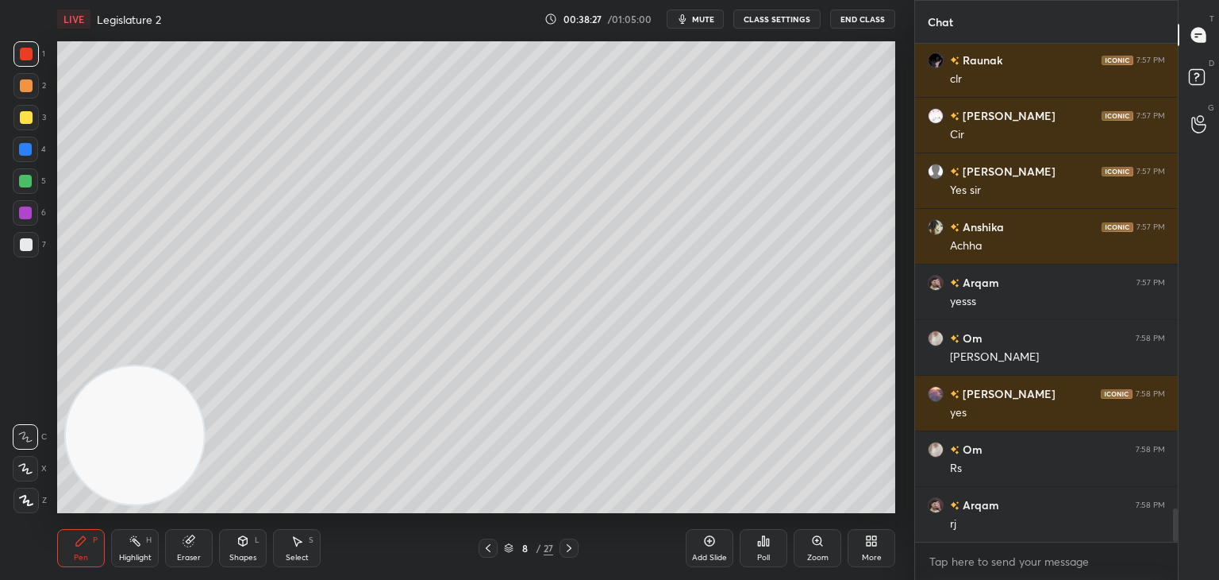
click at [23, 501] on icon at bounding box center [26, 500] width 13 height 10
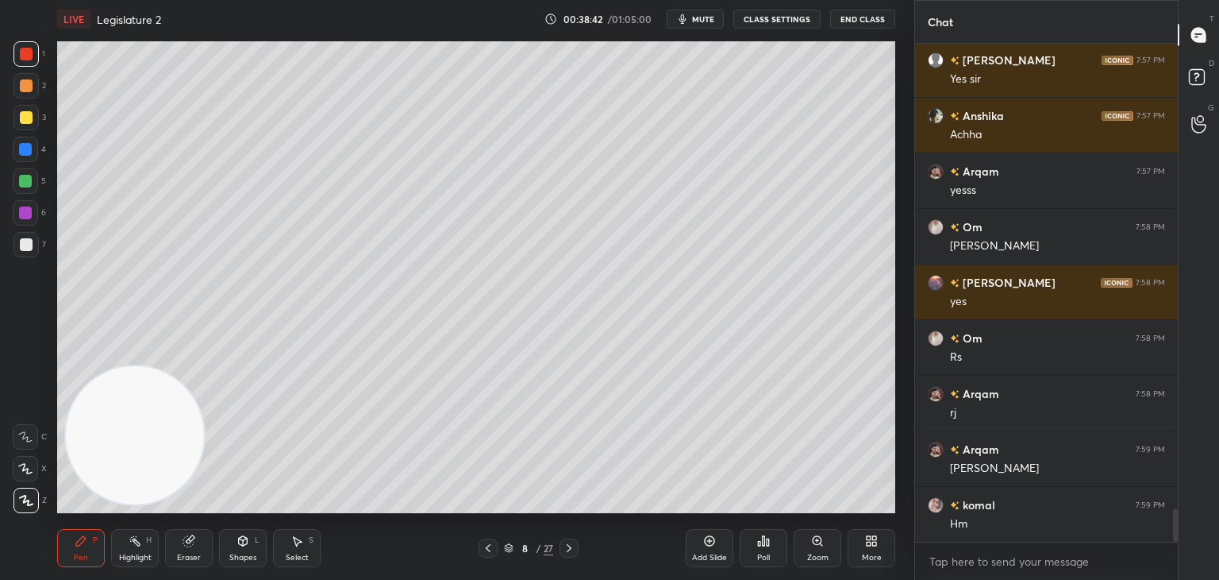
scroll to position [7056, 0]
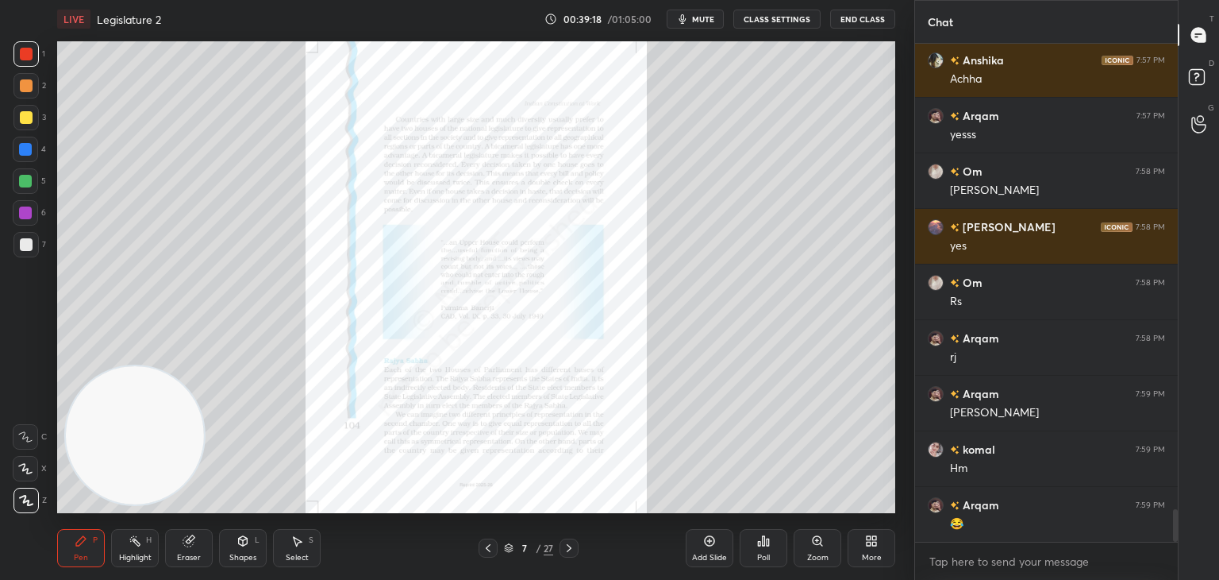
click at [815, 546] on icon at bounding box center [817, 540] width 13 height 13
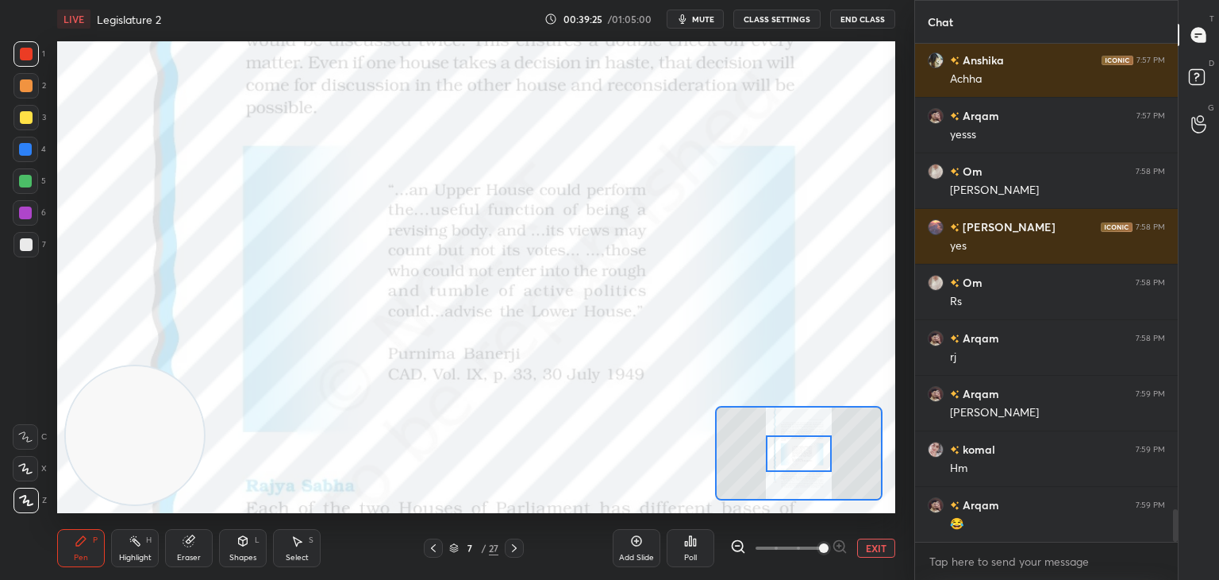
scroll to position [7112, 0]
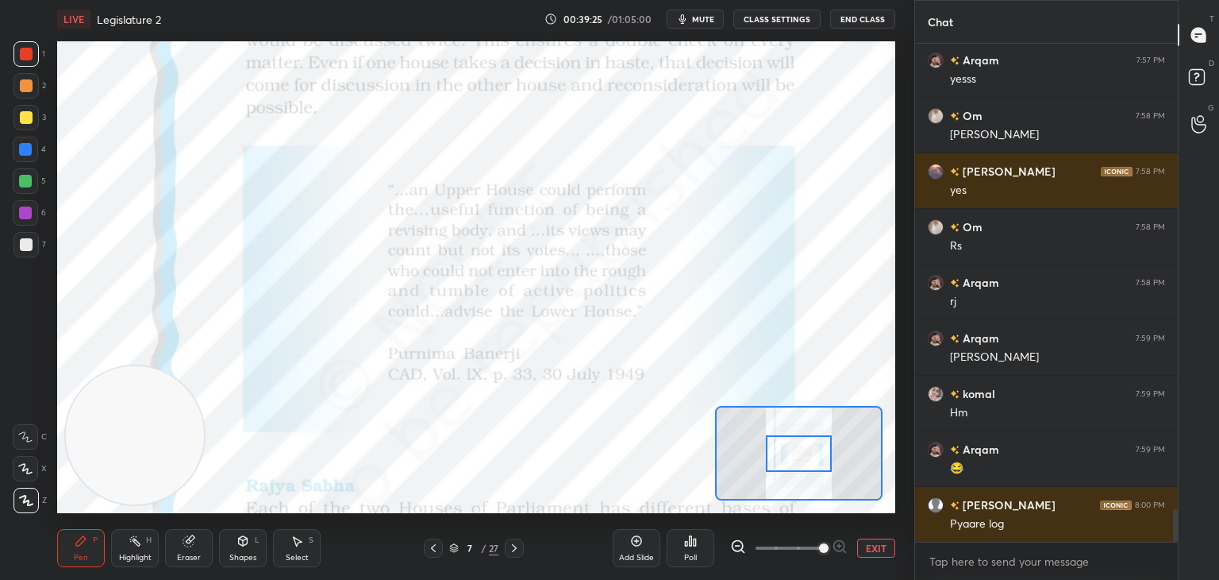
click at [18, 433] on icon at bounding box center [25, 436] width 14 height 11
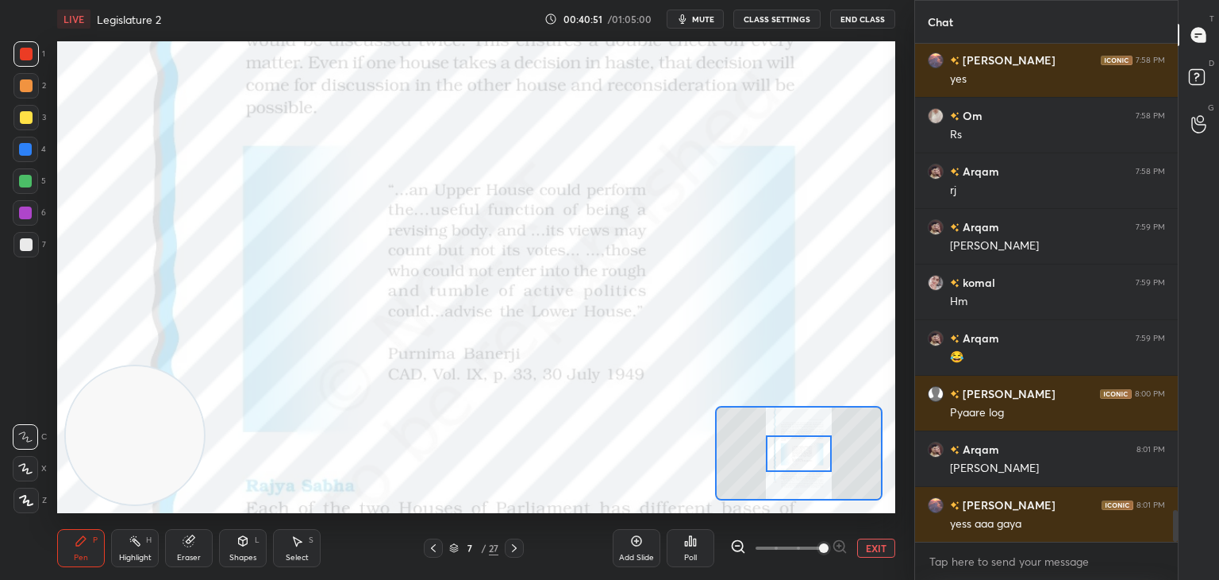
scroll to position [7279, 0]
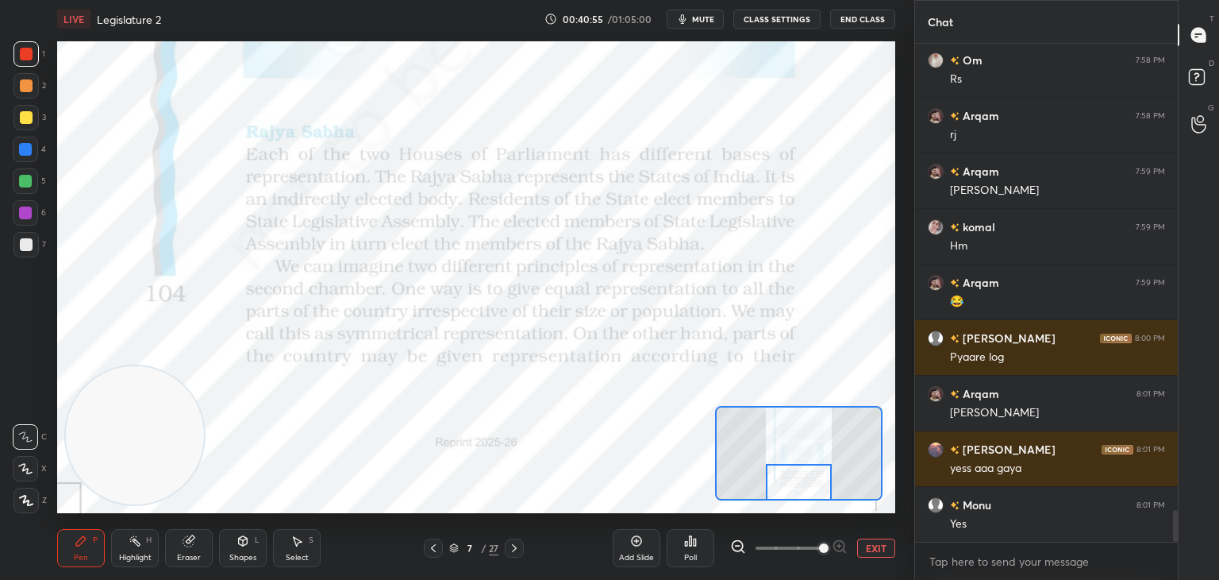
drag, startPoint x: 803, startPoint y: 454, endPoint x: 803, endPoint y: 487, distance: 32.6
click at [803, 487] on div at bounding box center [799, 482] width 66 height 37
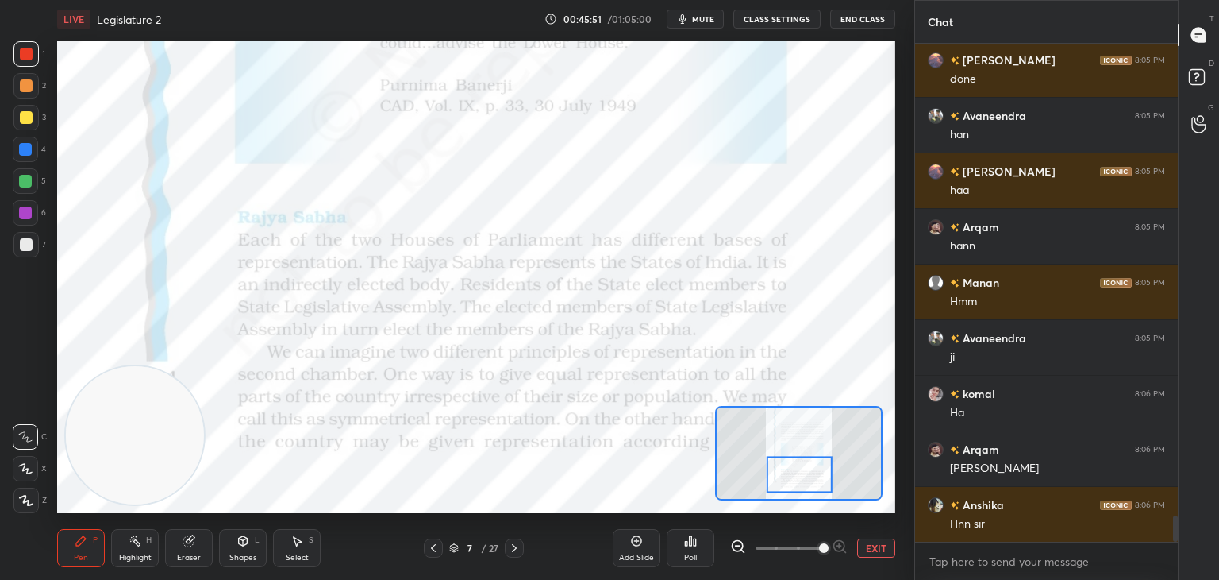
scroll to position [8991, 0]
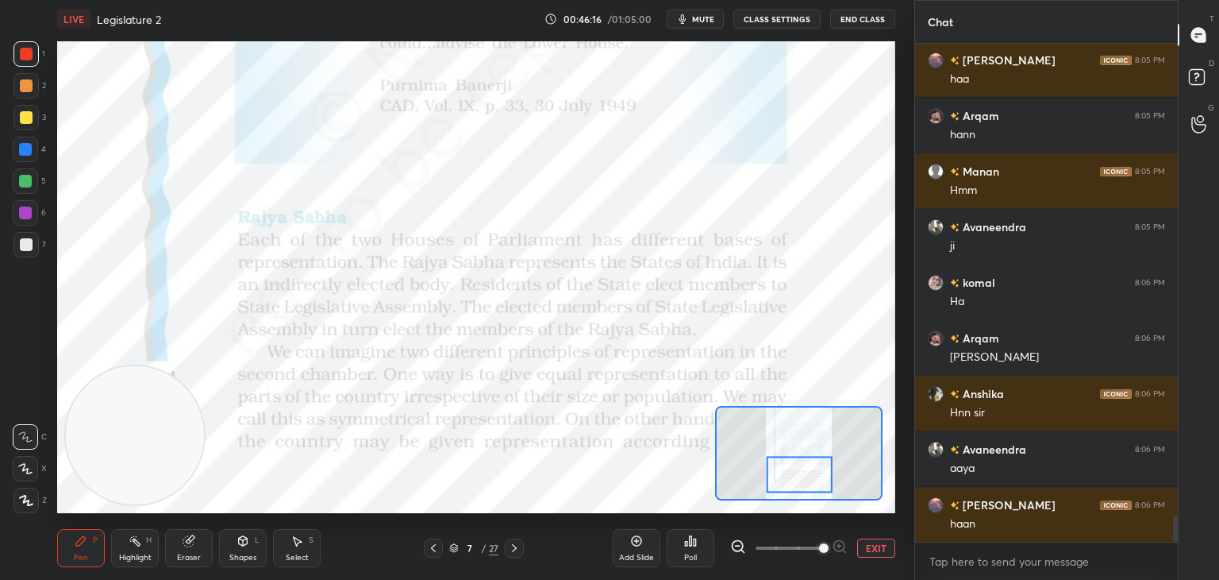
click at [641, 540] on icon at bounding box center [637, 541] width 10 height 10
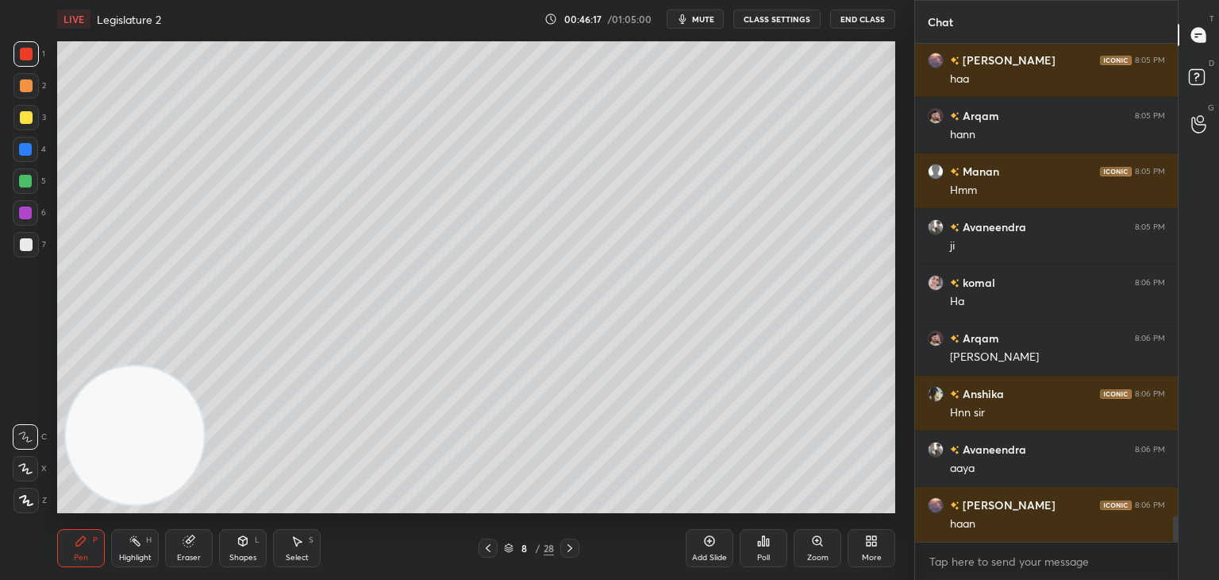
click at [27, 498] on icon at bounding box center [26, 500] width 14 height 11
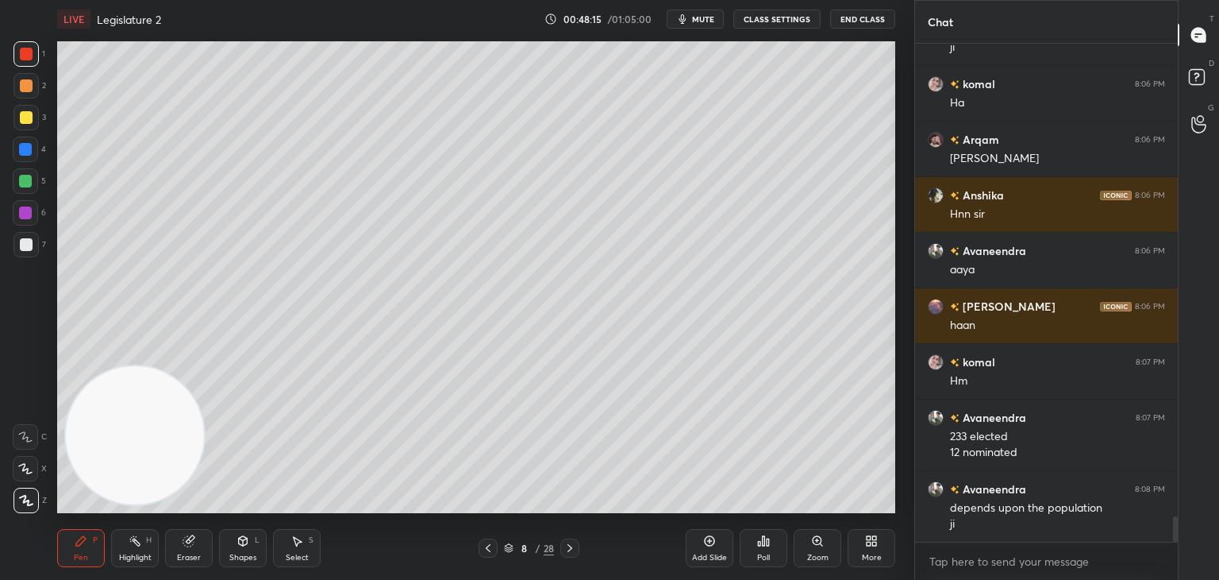
scroll to position [9245, 0]
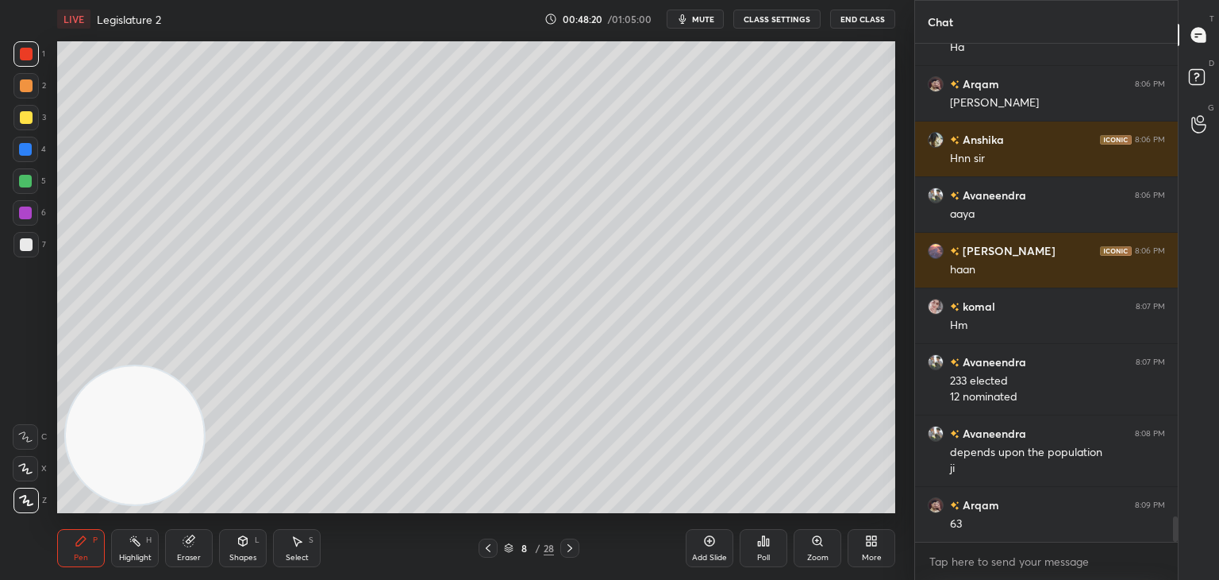
click at [187, 544] on icon at bounding box center [188, 541] width 10 height 10
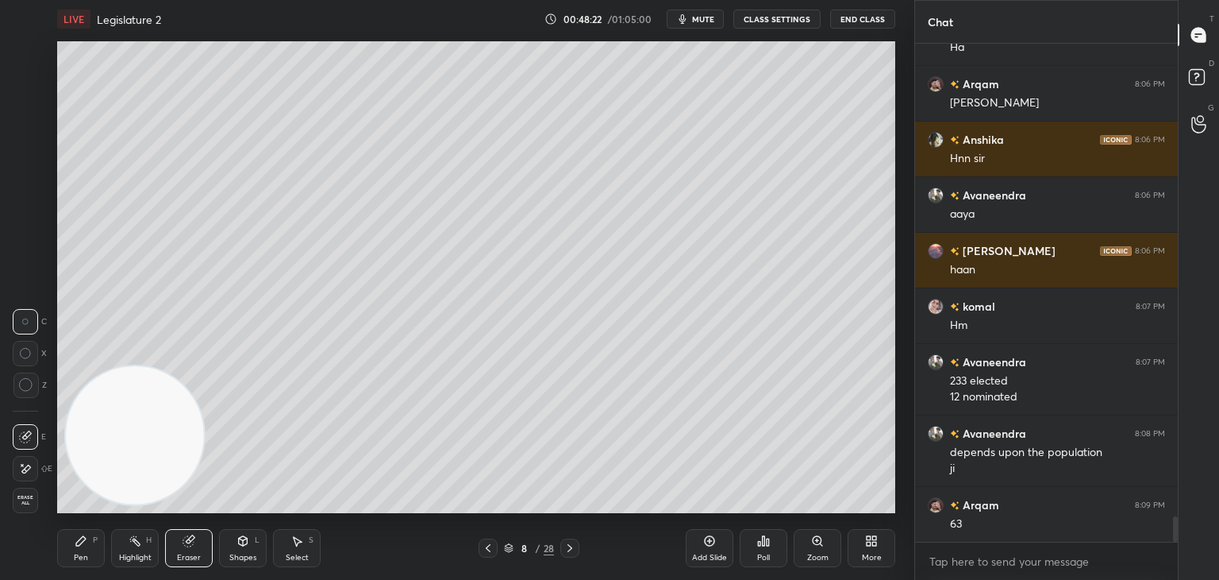
click at [85, 546] on icon at bounding box center [81, 540] width 13 height 13
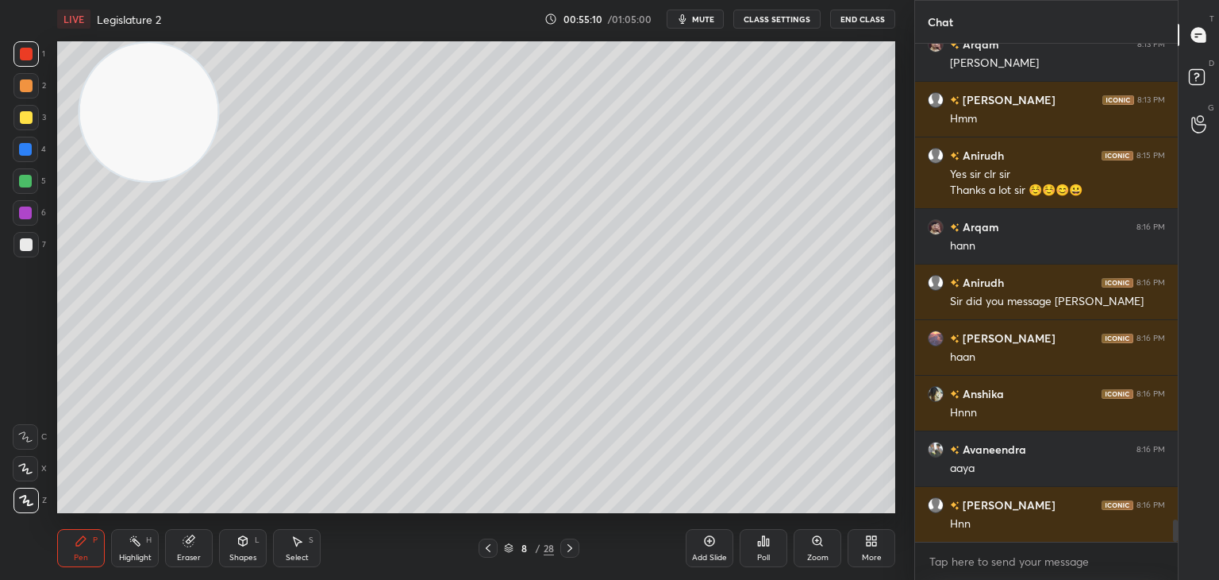
scroll to position [10750, 0]
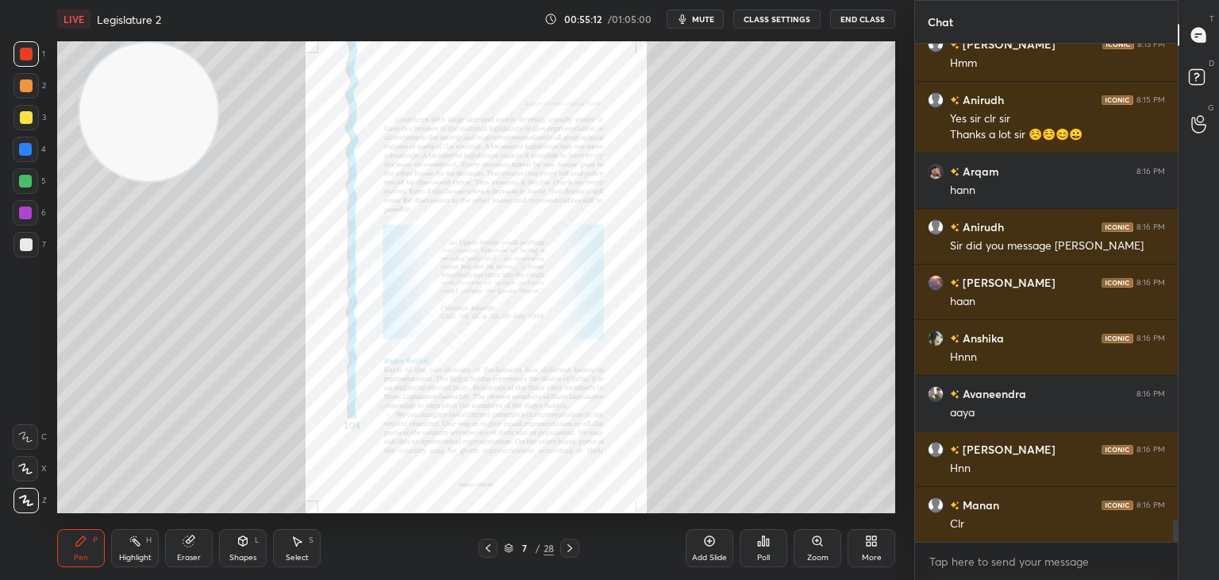
click at [820, 546] on icon at bounding box center [817, 540] width 13 height 13
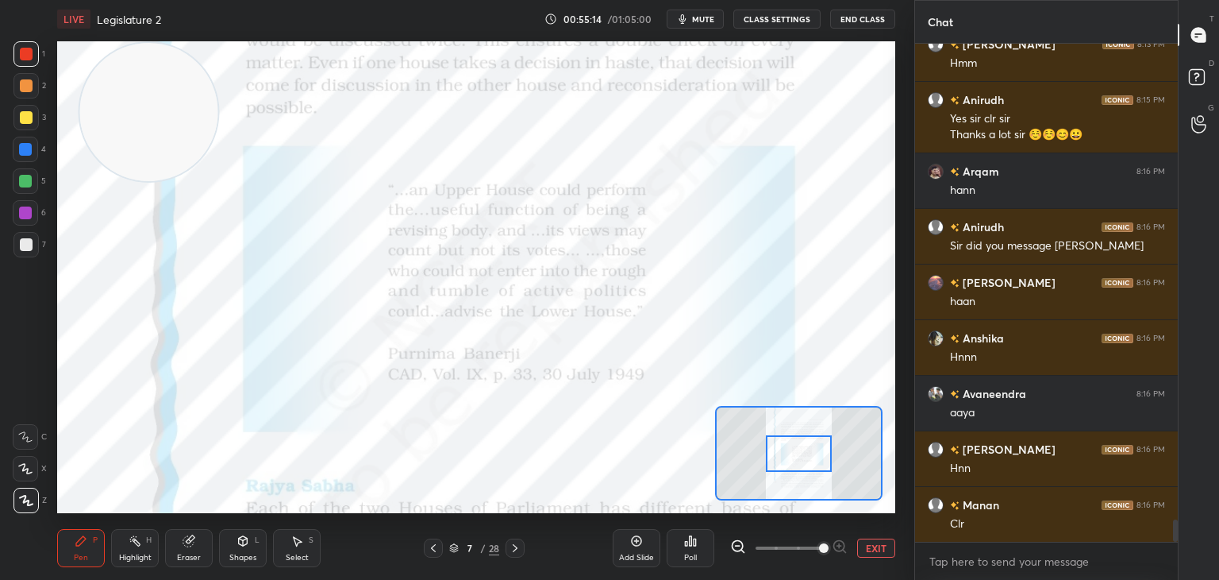
scroll to position [10805, 0]
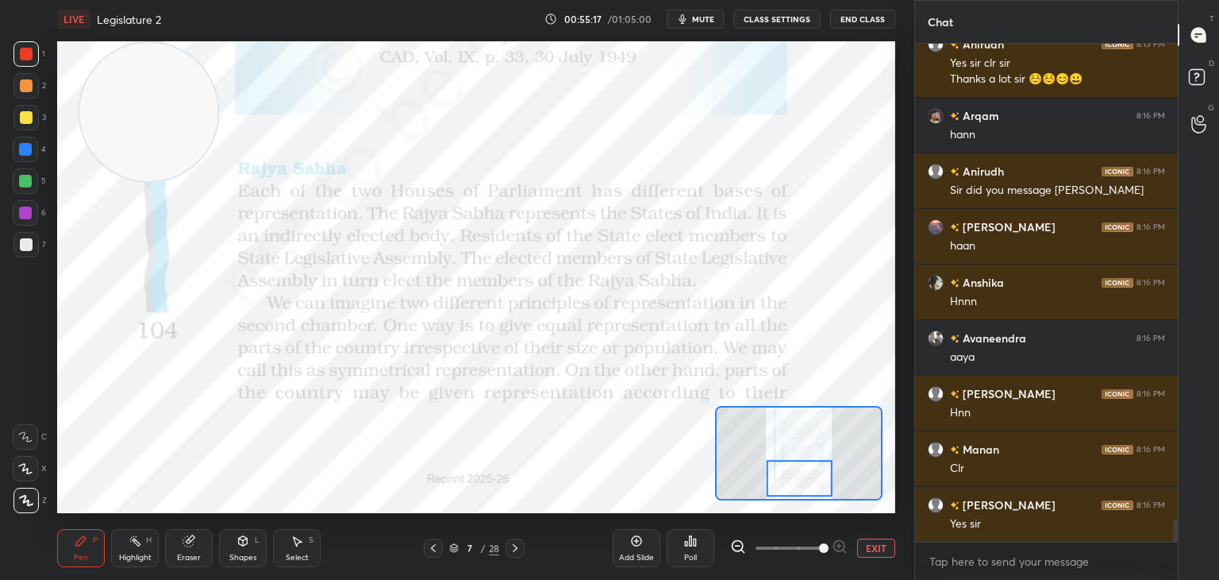
click at [19, 431] on icon at bounding box center [25, 436] width 14 height 11
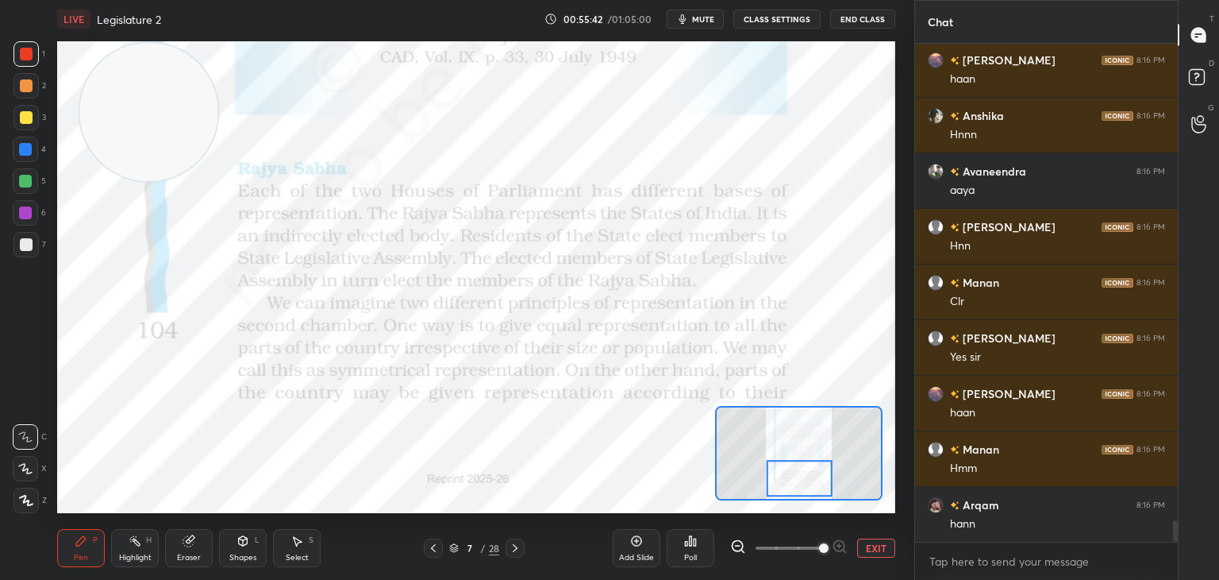
scroll to position [11028, 0]
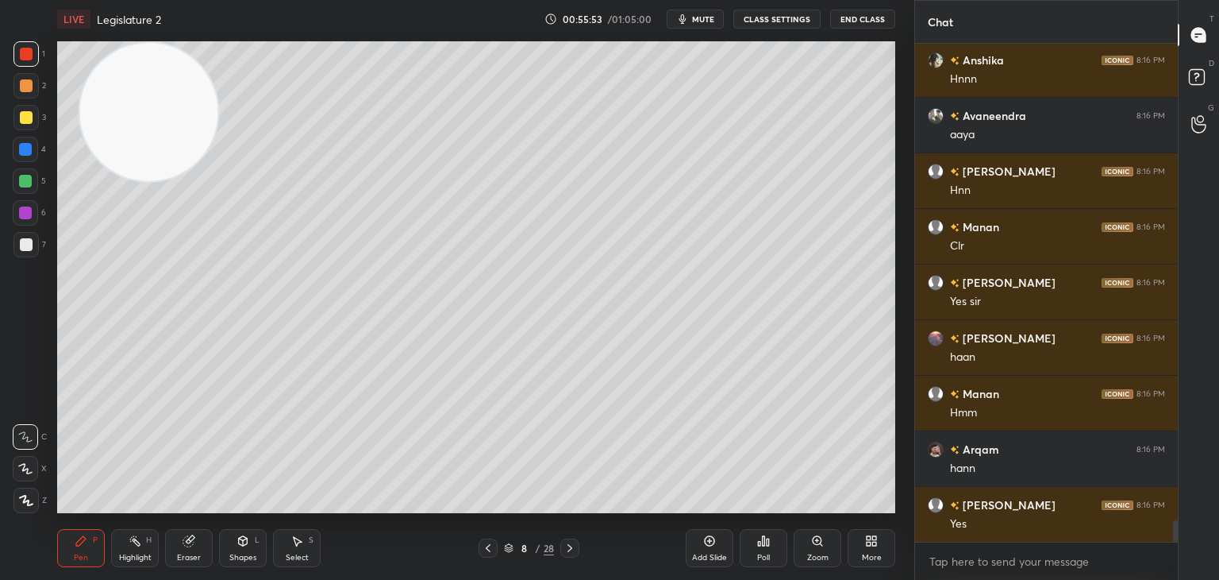
click at [688, 548] on div "Add Slide" at bounding box center [710, 548] width 48 height 38
click at [706, 543] on icon at bounding box center [709, 540] width 13 height 13
click at [489, 545] on icon at bounding box center [487, 547] width 13 height 13
click at [487, 545] on icon at bounding box center [487, 547] width 13 height 13
click at [564, 546] on icon at bounding box center [570, 547] width 13 height 13
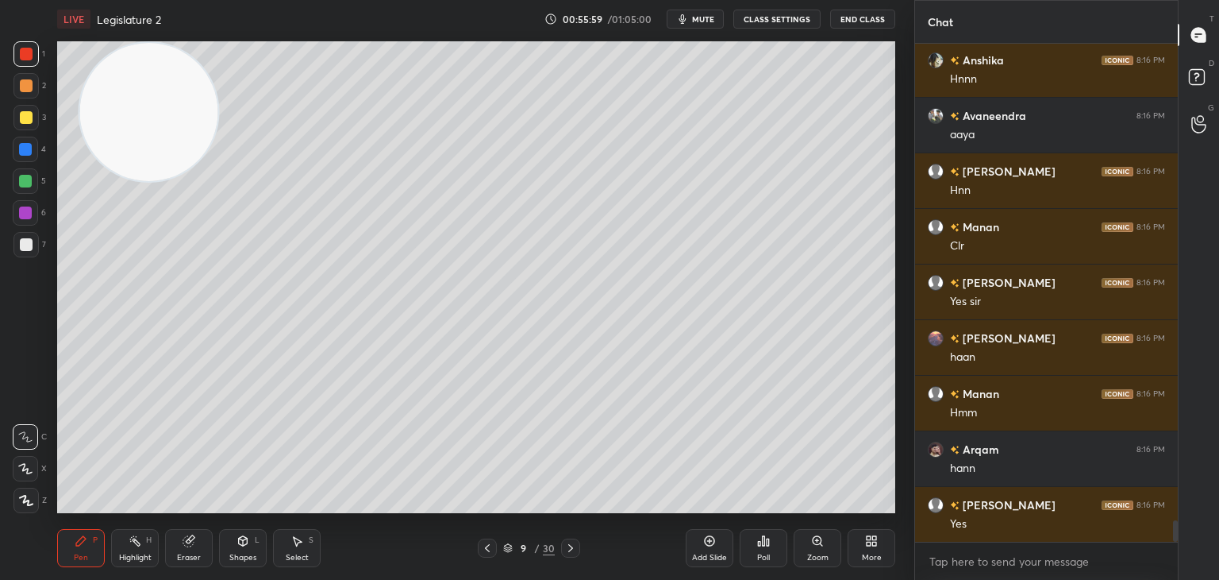
click at [29, 493] on div at bounding box center [25, 499] width 25 height 25
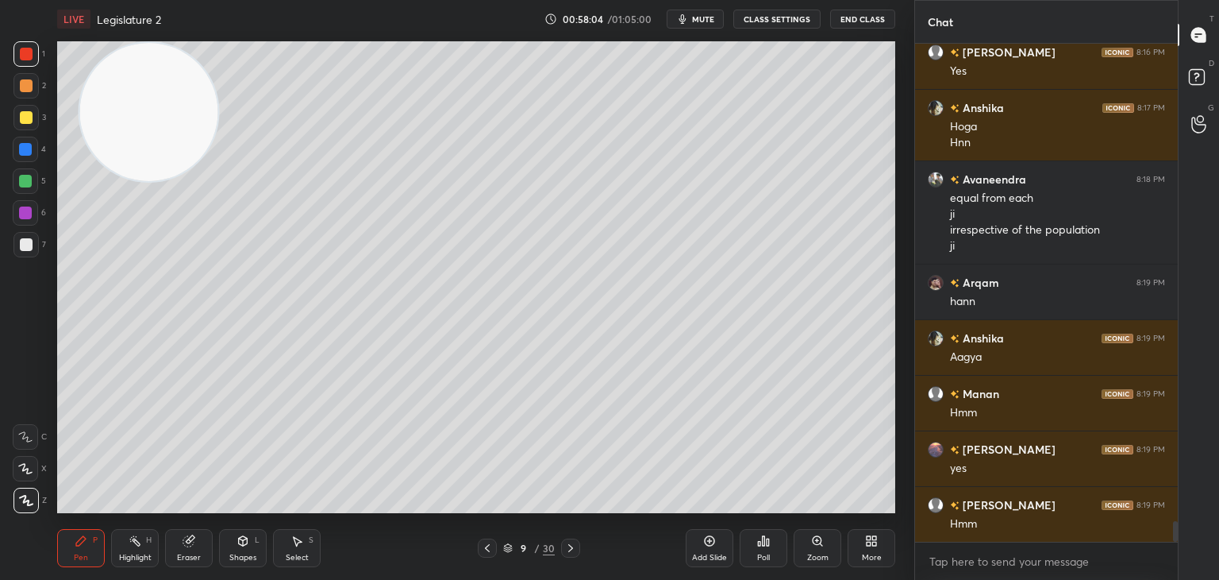
scroll to position [11536, 0]
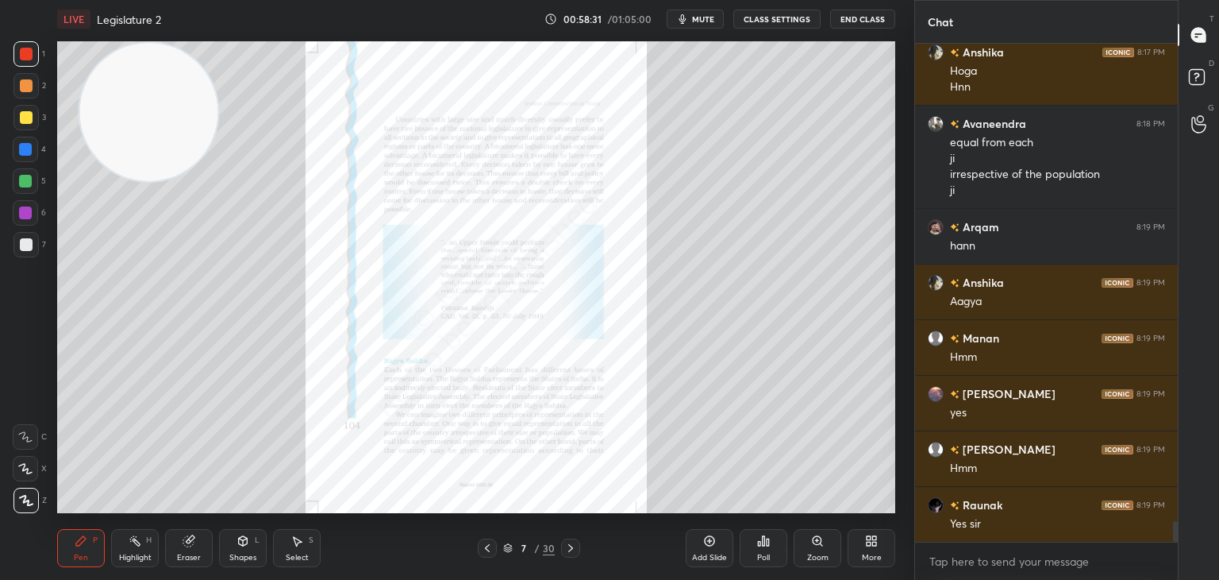
click at [812, 551] on div "Zoom" at bounding box center [818, 548] width 48 height 38
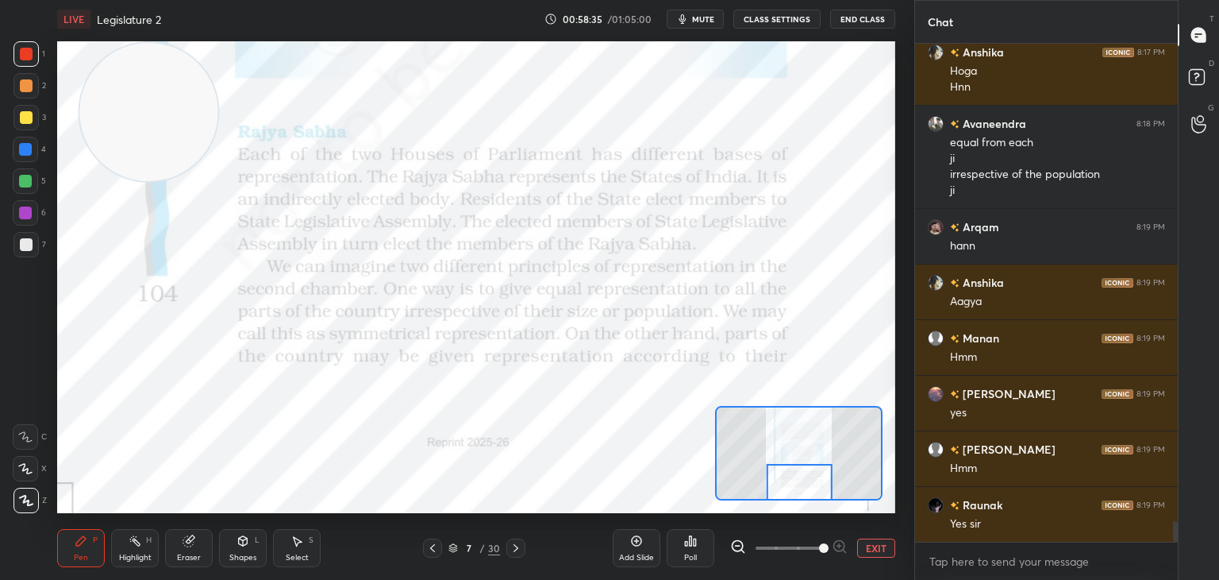
click at [32, 436] on icon at bounding box center [25, 436] width 14 height 11
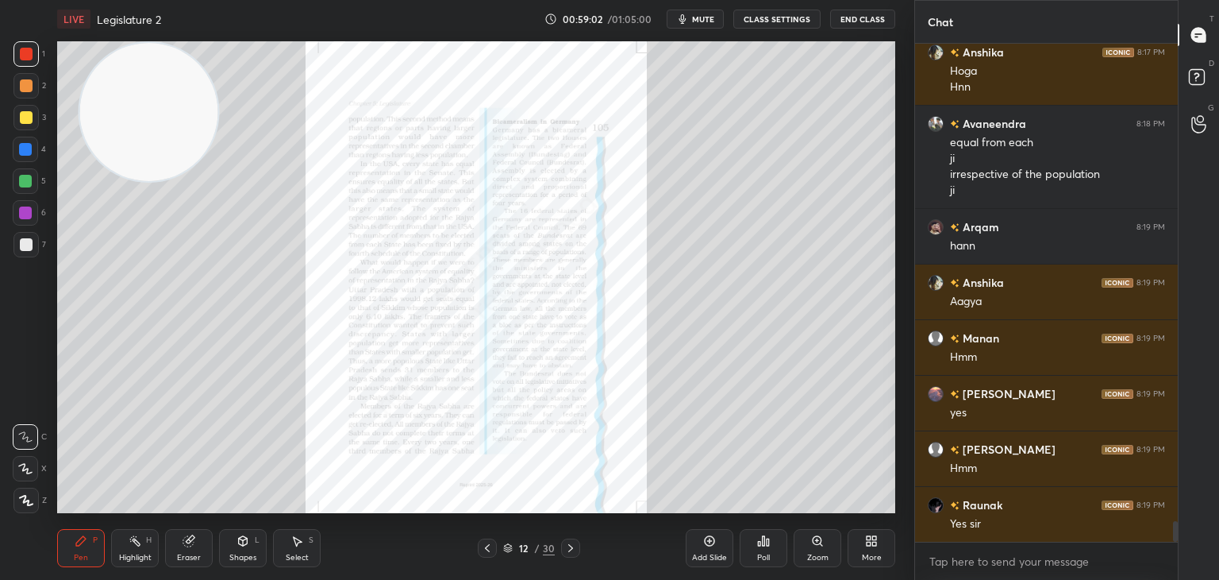
click at [816, 549] on div "Zoom" at bounding box center [818, 548] width 48 height 38
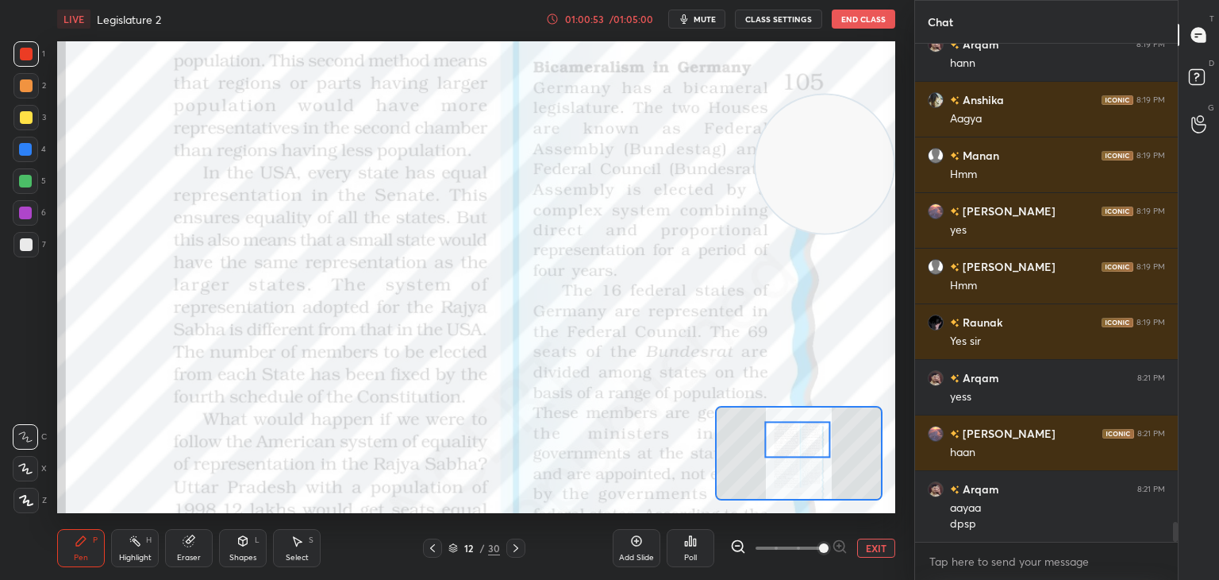
scroll to position [11774, 0]
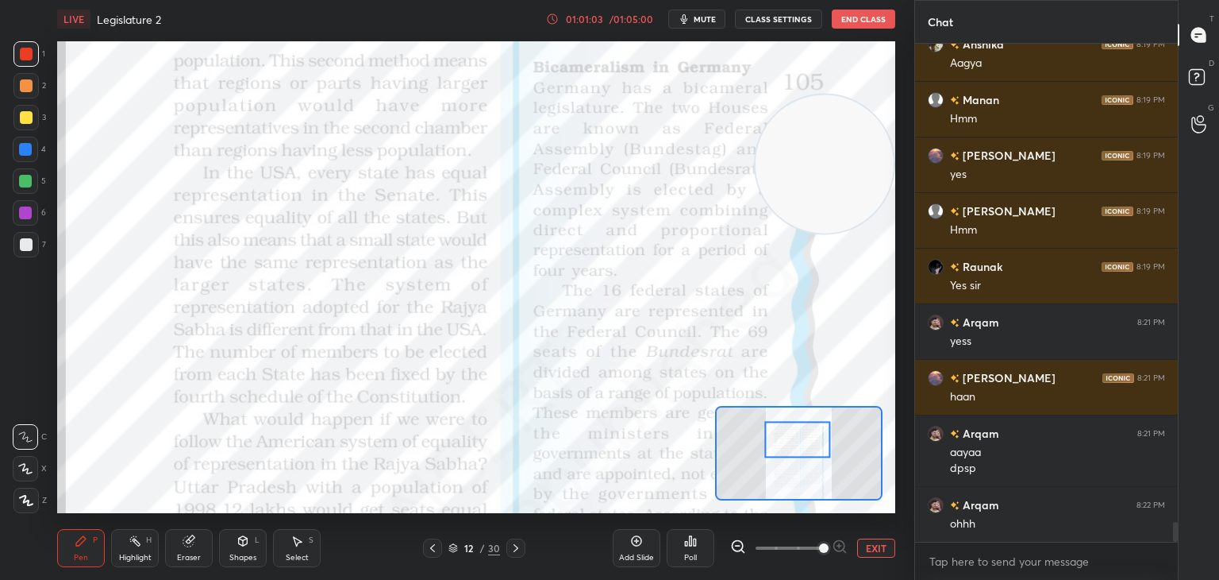
click at [197, 549] on div "Eraser" at bounding box center [189, 548] width 48 height 38
click at [89, 550] on div "Pen P" at bounding box center [81, 548] width 48 height 38
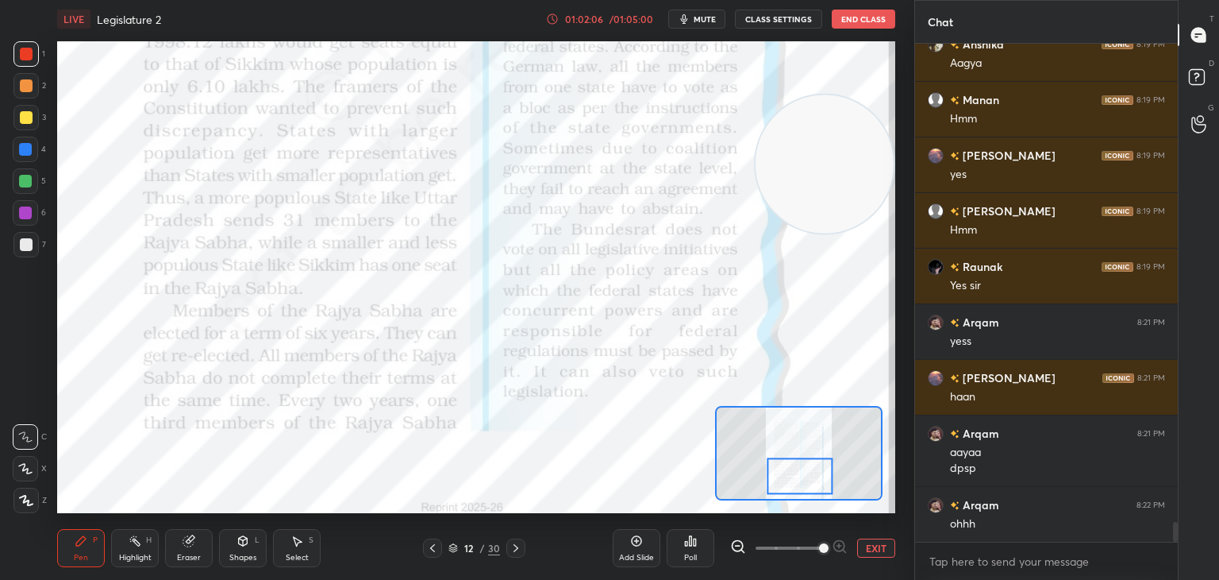
drag, startPoint x: 792, startPoint y: 434, endPoint x: 795, endPoint y: 471, distance: 36.6
click at [795, 471] on div at bounding box center [800, 475] width 66 height 37
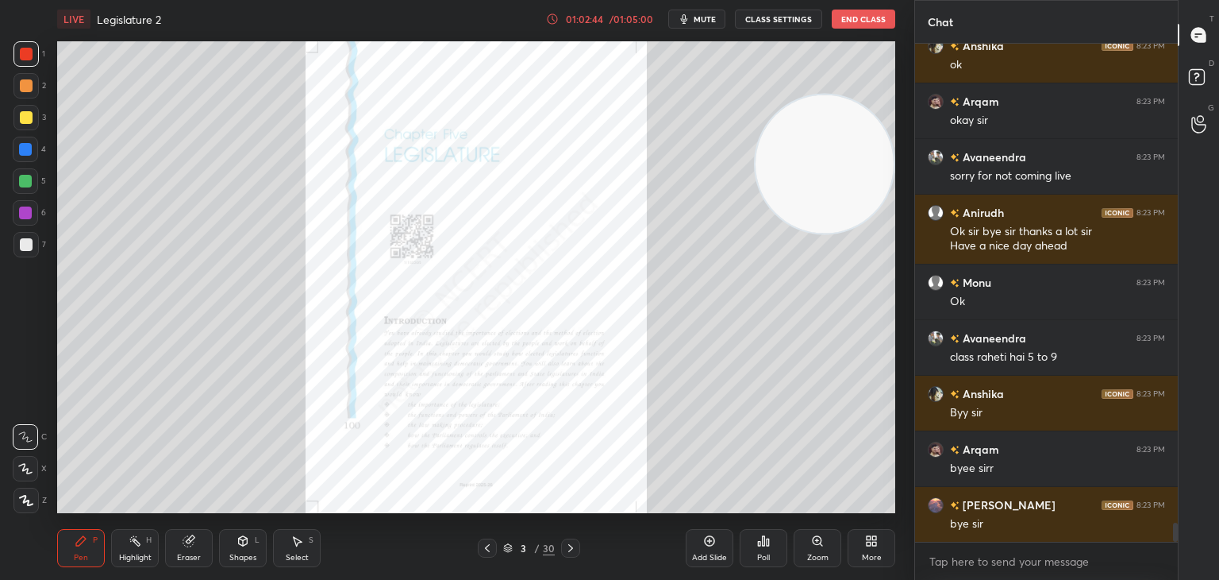
scroll to position [12400, 0]
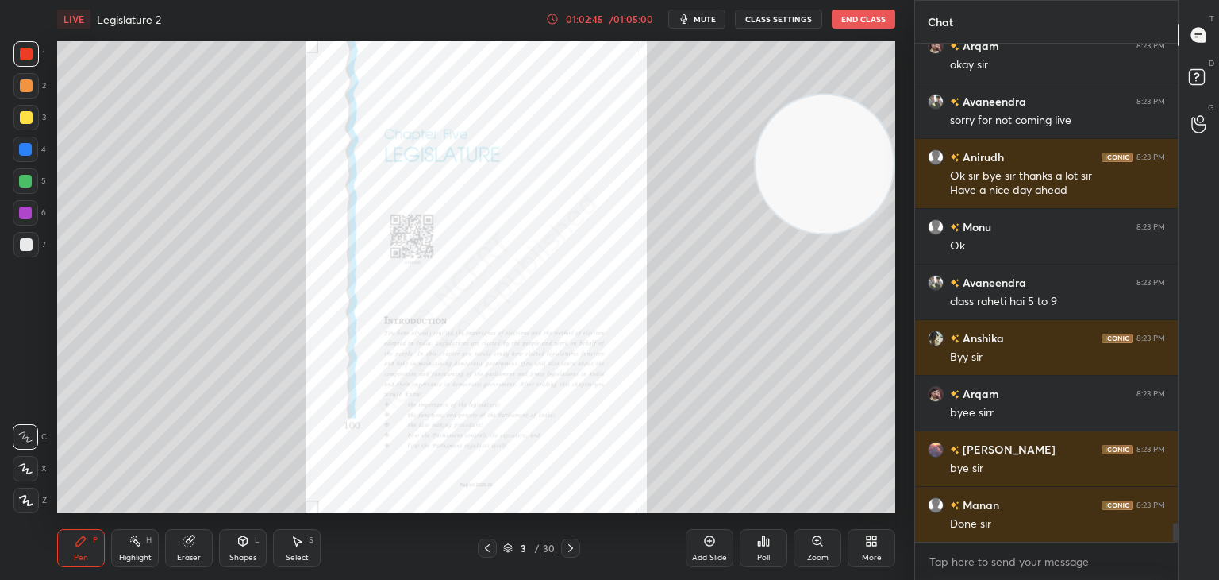
click at [872, 22] on button "End Class" at bounding box center [864, 19] width 64 height 19
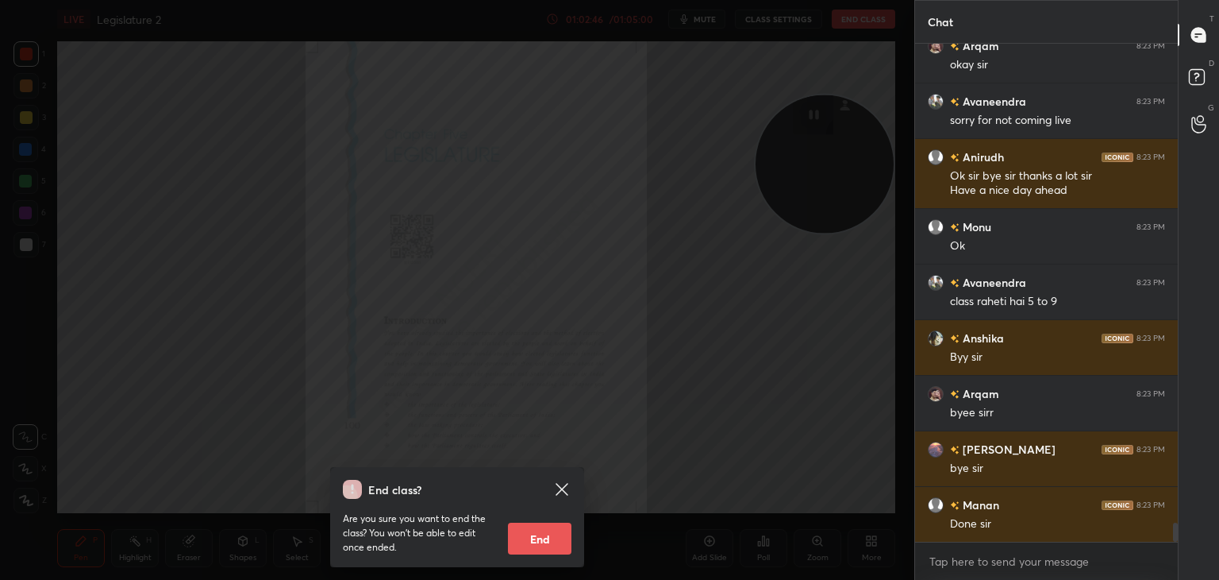
click at [535, 534] on button "End" at bounding box center [540, 538] width 64 height 32
type textarea "x"
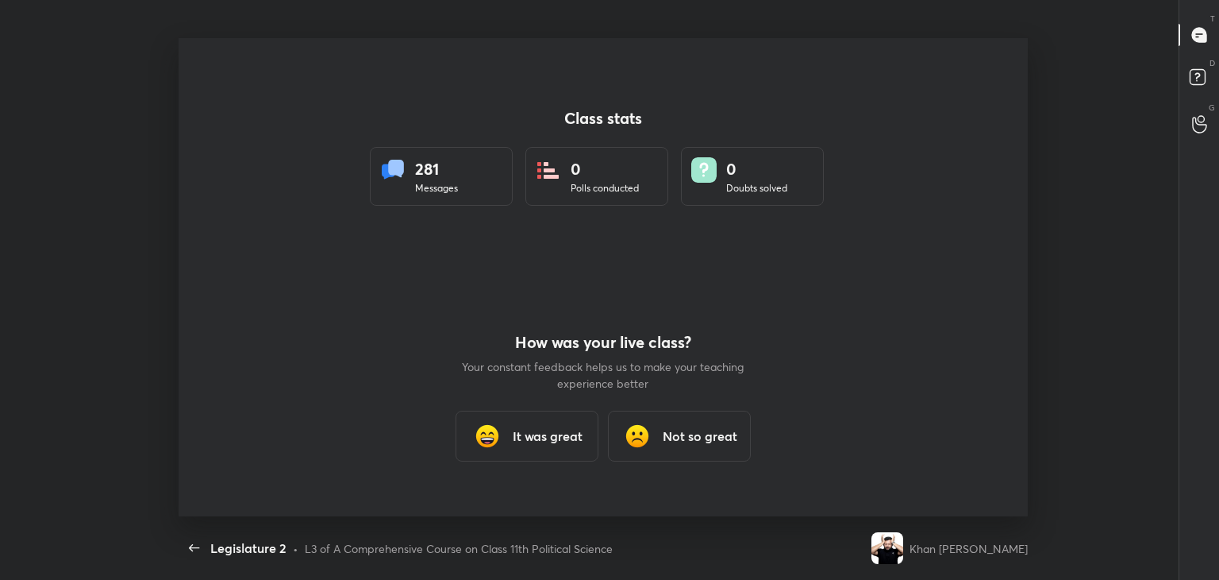
scroll to position [478, 1206]
click at [553, 435] on h3 "It was great" at bounding box center [548, 435] width 70 height 19
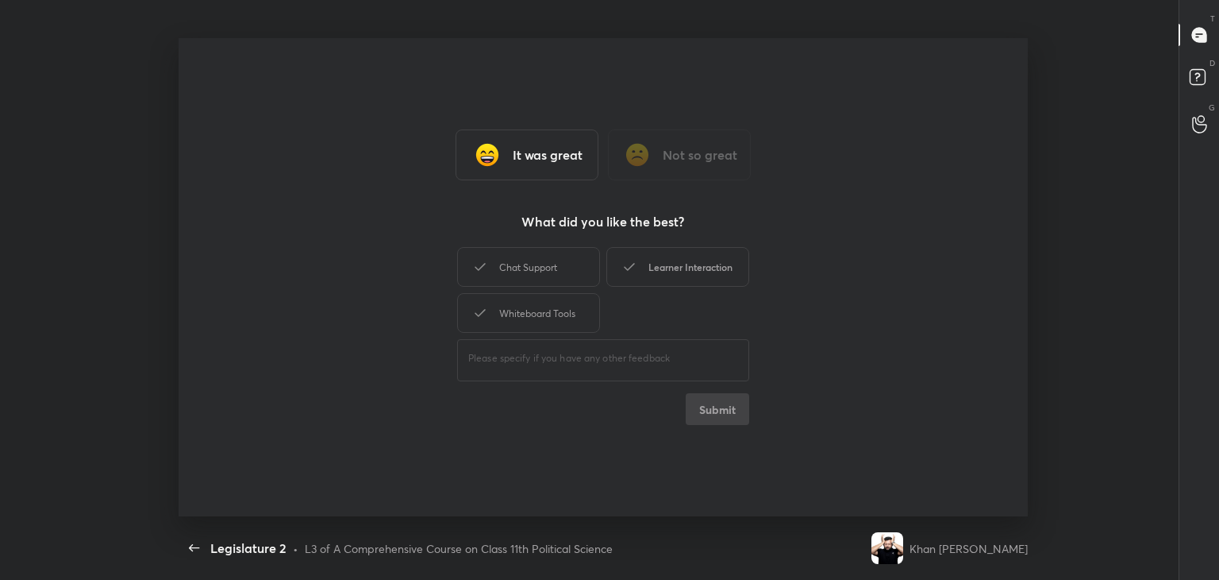
click at [645, 264] on div "Learner Interaction" at bounding box center [678, 267] width 143 height 40
click at [564, 318] on div "Whiteboard Tools" at bounding box center [528, 313] width 143 height 40
click at [724, 407] on button "Submit" at bounding box center [718, 409] width 64 height 32
